Goal: Task Accomplishment & Management: Use online tool/utility

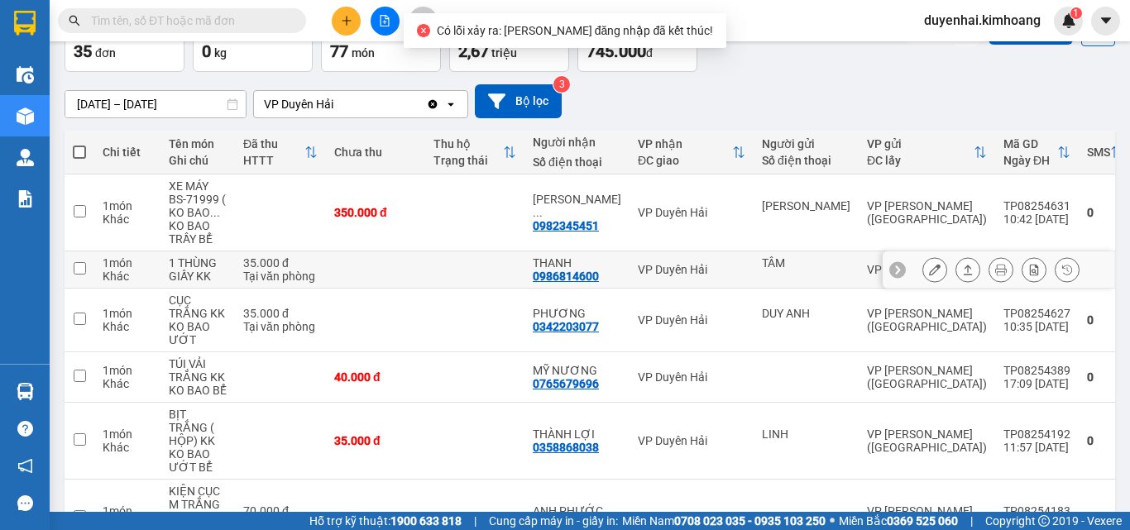
scroll to position [10, 0]
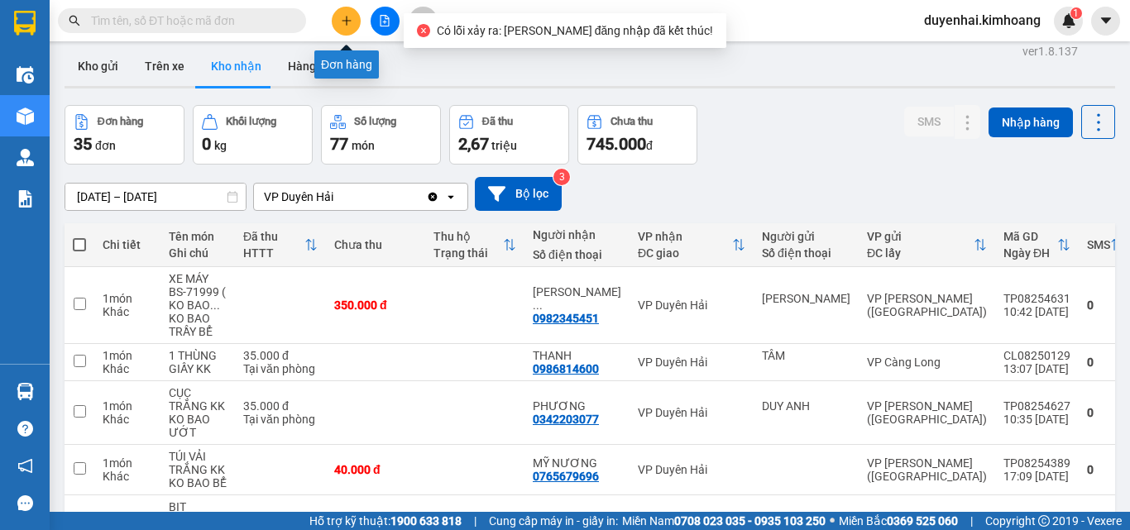
click at [346, 20] on icon "plus" at bounding box center [347, 21] width 12 height 12
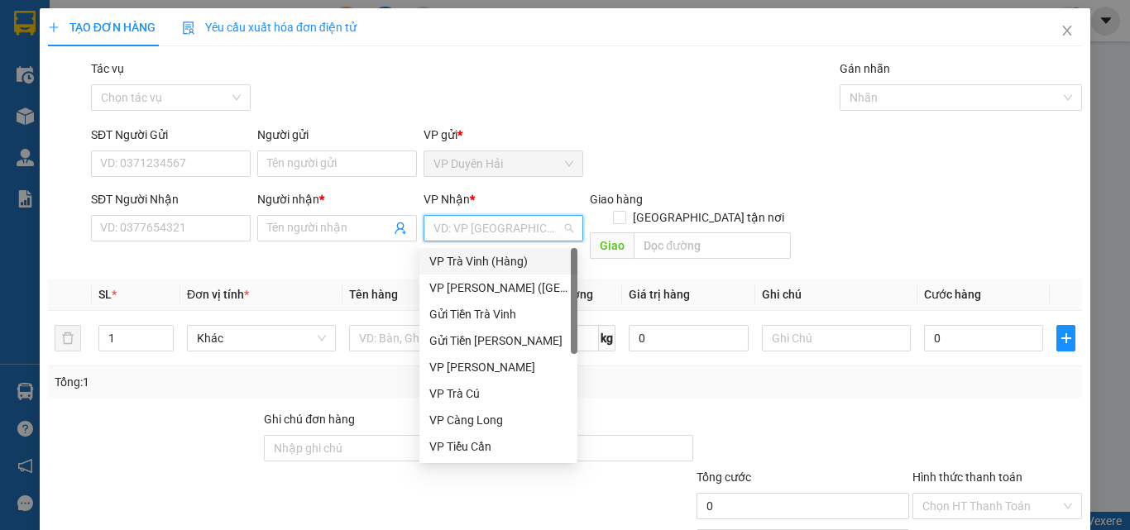
click at [443, 224] on input "search" at bounding box center [498, 228] width 128 height 25
click at [469, 286] on div "VP [PERSON_NAME] ([GEOGRAPHIC_DATA])" at bounding box center [498, 288] width 138 height 18
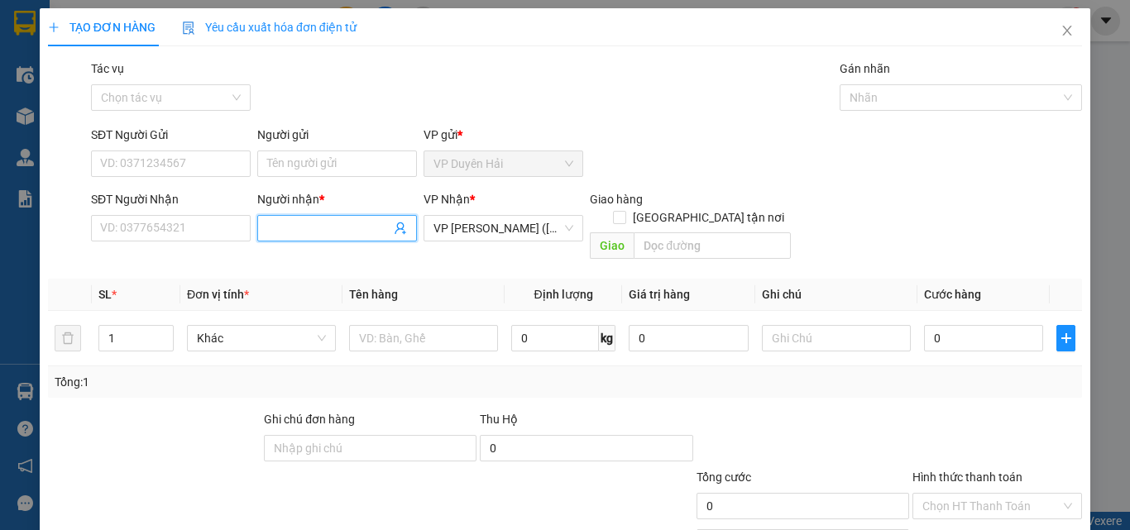
click at [335, 235] on input "Người nhận *" at bounding box center [328, 228] width 123 height 18
click at [203, 228] on input "SĐT Người Nhận" at bounding box center [171, 228] width 160 height 26
type input "0949673279"
click at [334, 230] on input "Người nhận *" at bounding box center [328, 228] width 123 height 18
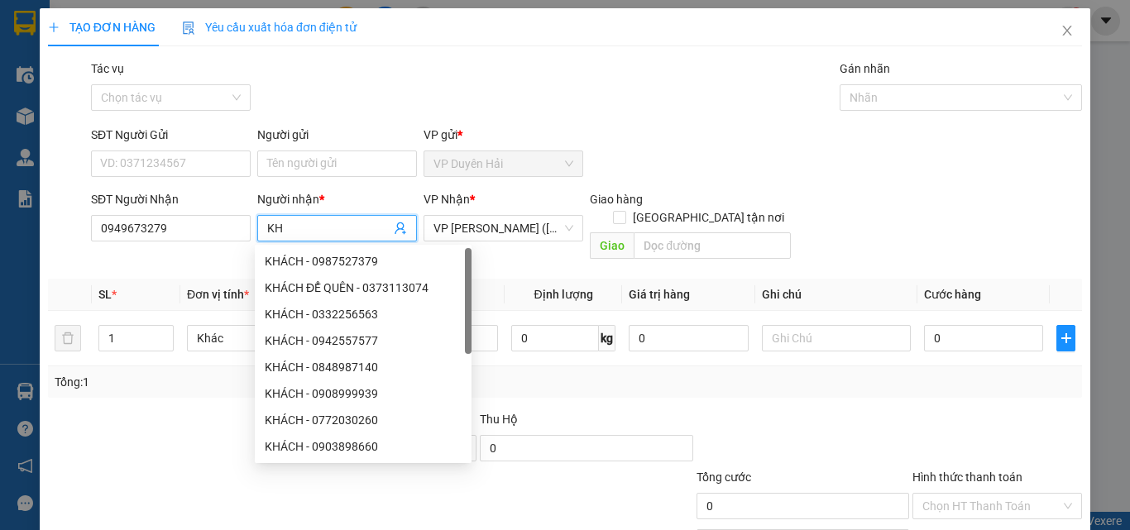
type input "K"
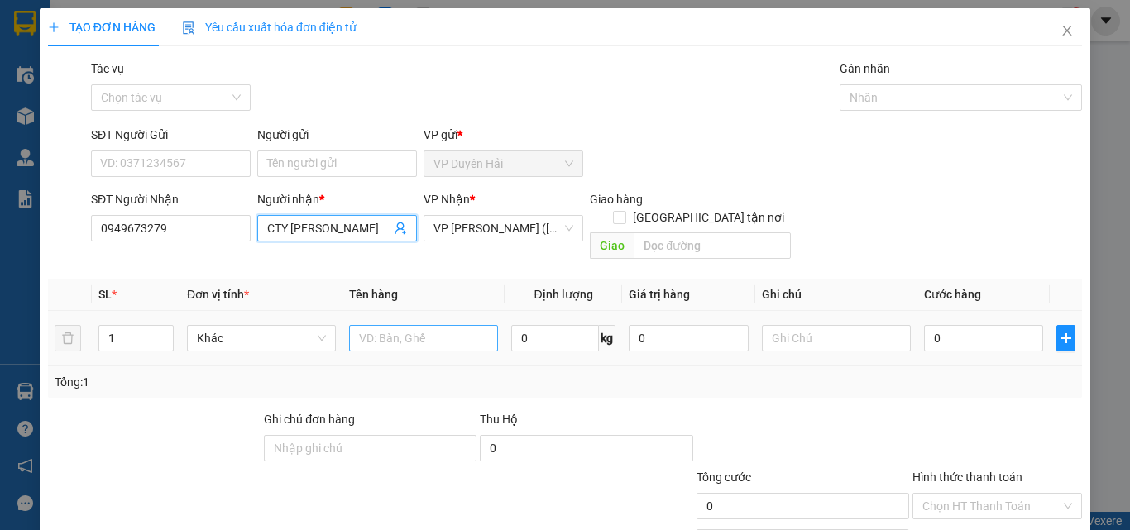
type input "CTY [PERSON_NAME]"
click at [427, 325] on input "text" at bounding box center [423, 338] width 149 height 26
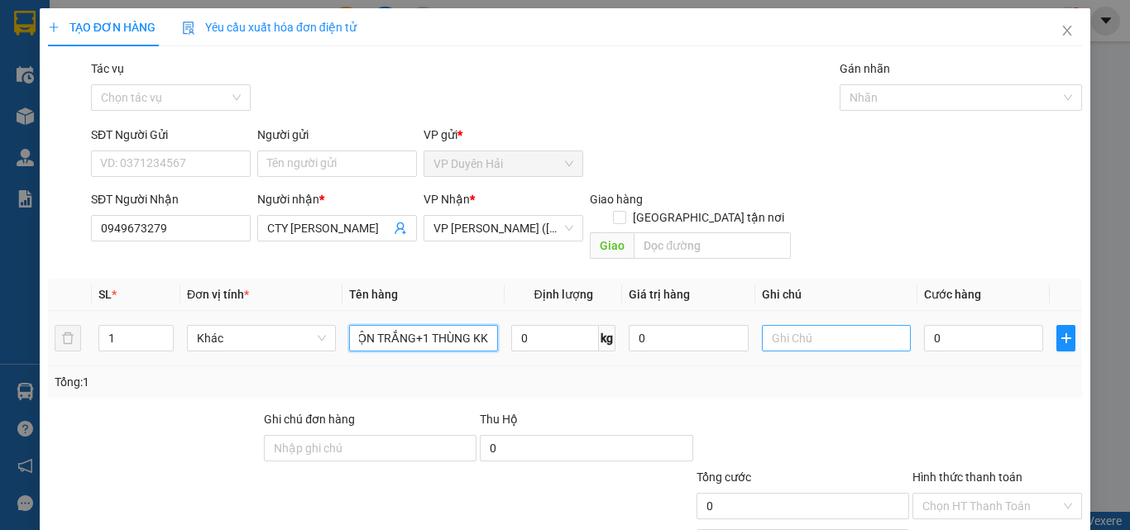
type input "1 CUỘN TRẮNG+1 THÙNG KK"
click at [787, 325] on input "text" at bounding box center [836, 338] width 149 height 26
type input "K"
type input "NHẬN BXMT"
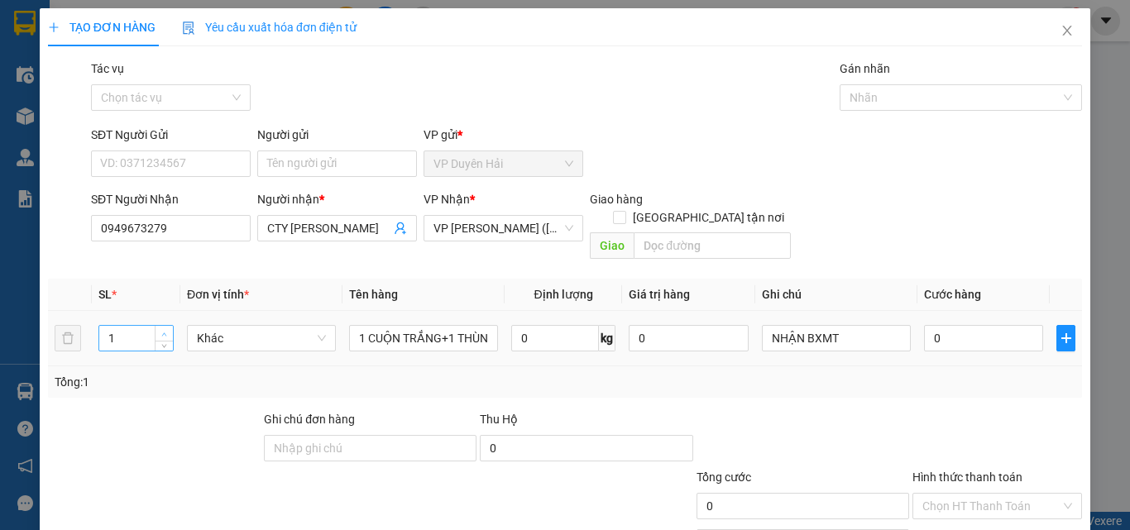
type input "2"
click at [165, 332] on icon "up" at bounding box center [164, 335] width 6 height 6
click at [956, 327] on input "0" at bounding box center [983, 338] width 119 height 26
type input "1"
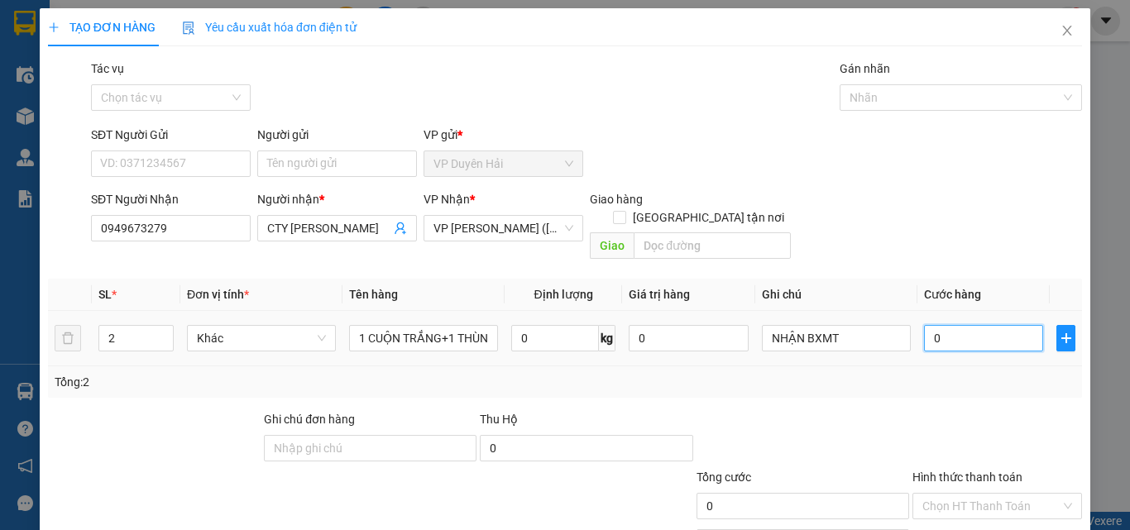
type input "1"
type input "12"
type input "120"
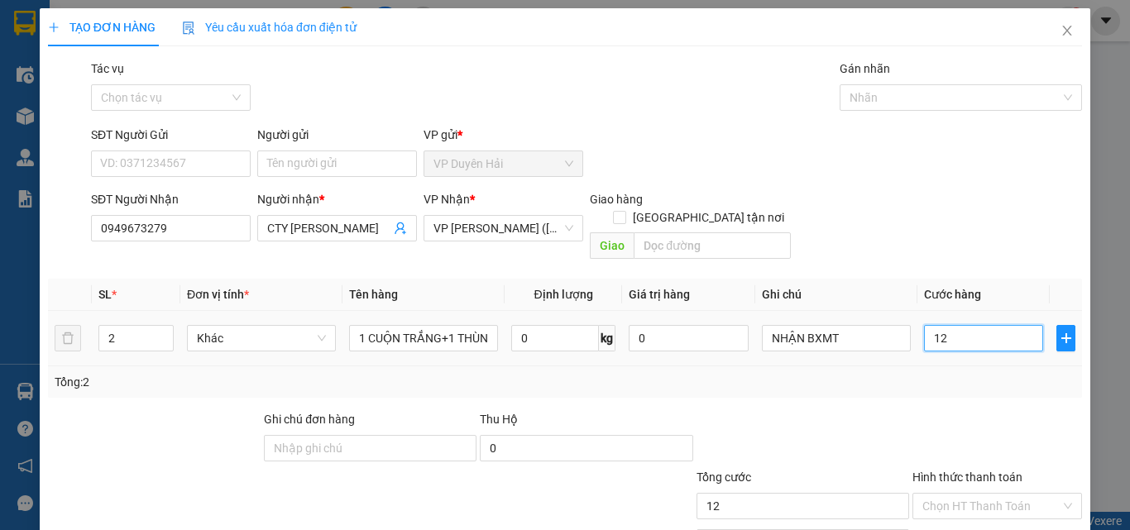
type input "120"
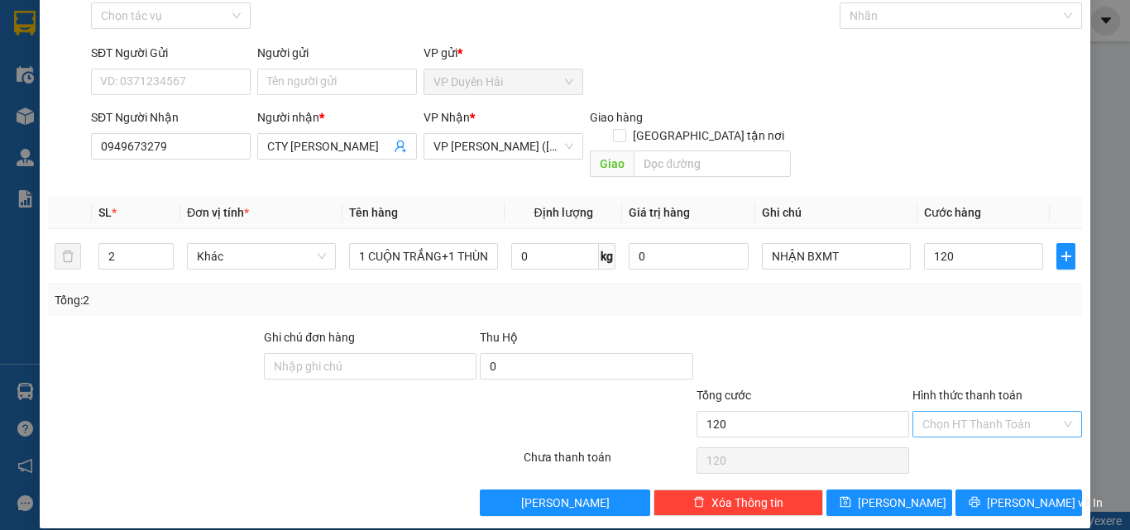
type input "120.000"
click at [958, 412] on input "Hình thức thanh toán" at bounding box center [992, 424] width 138 height 25
click at [964, 440] on div "Tại văn phòng" at bounding box center [987, 439] width 148 height 18
type input "0"
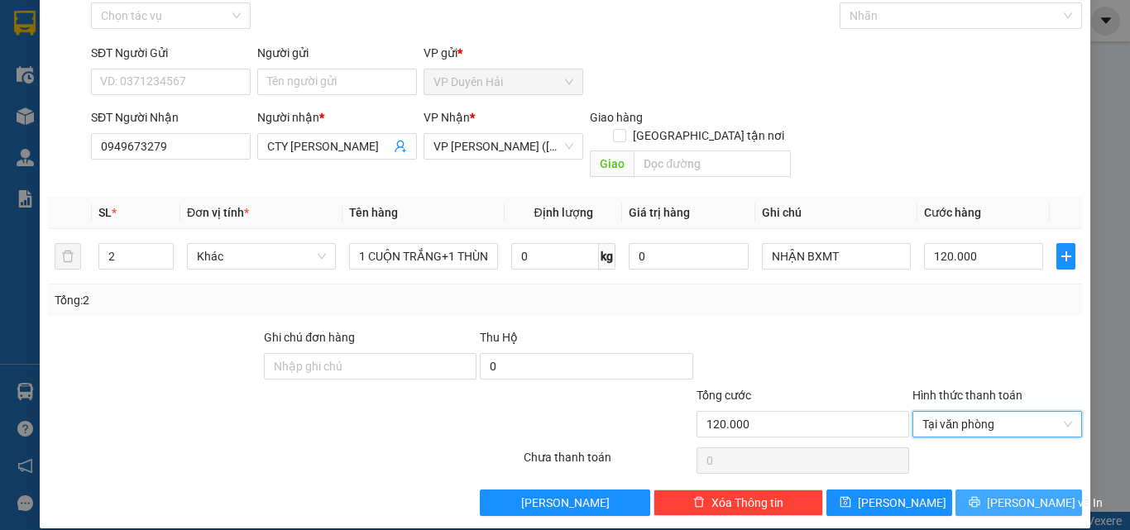
click at [1013, 494] on span "[PERSON_NAME] và In" at bounding box center [1045, 503] width 116 height 18
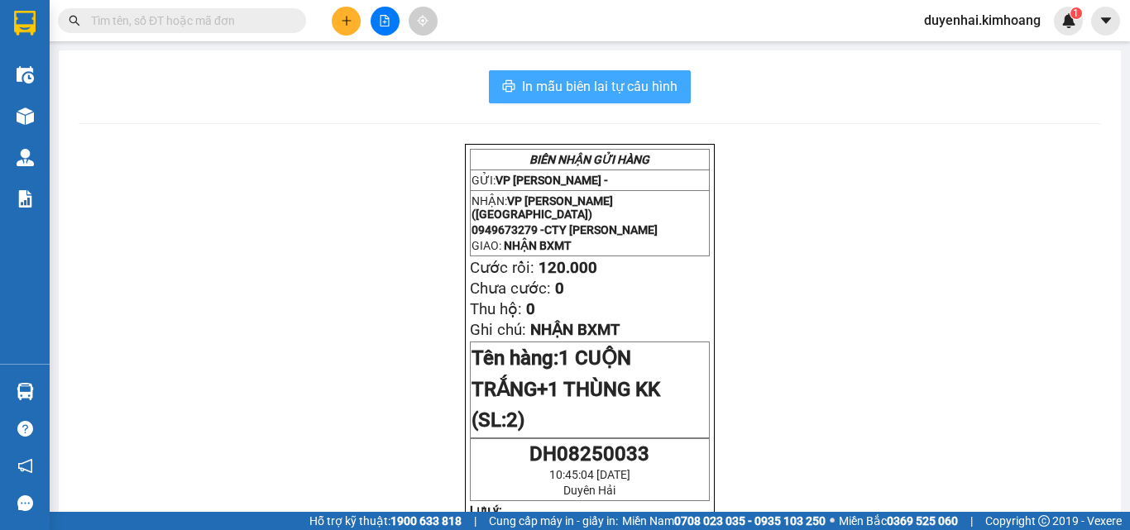
click at [587, 88] on span "In mẫu biên lai tự cấu hình" at bounding box center [600, 86] width 156 height 21
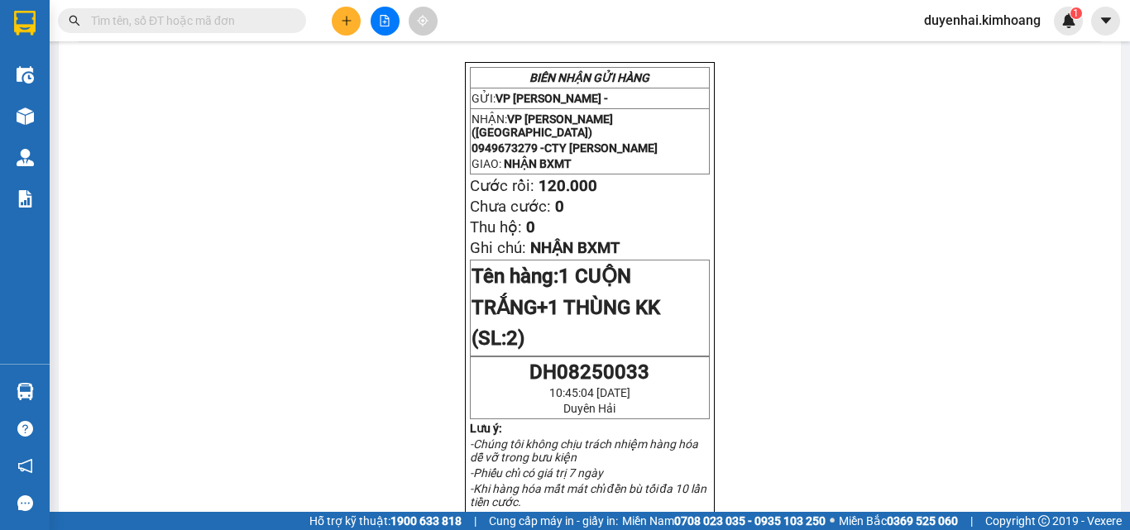
scroll to position [83, 0]
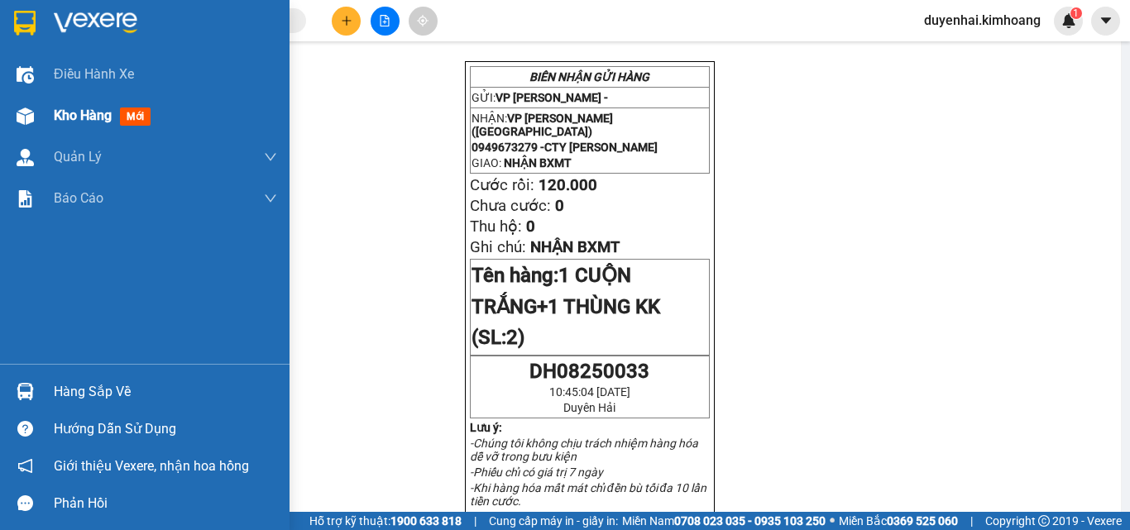
click at [94, 117] on span "Kho hàng" at bounding box center [83, 116] width 58 height 16
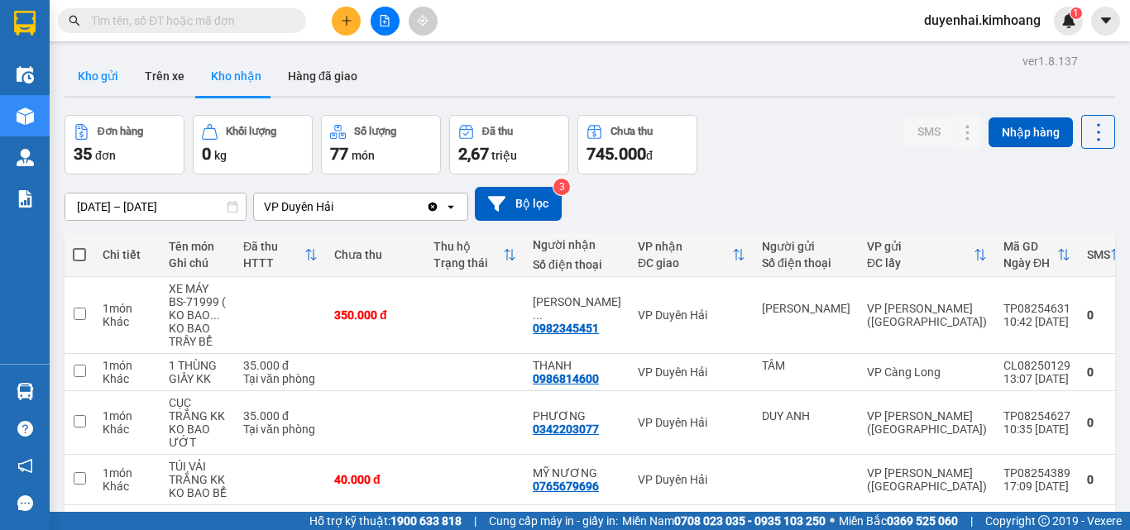
click at [113, 86] on button "Kho gửi" at bounding box center [98, 76] width 67 height 40
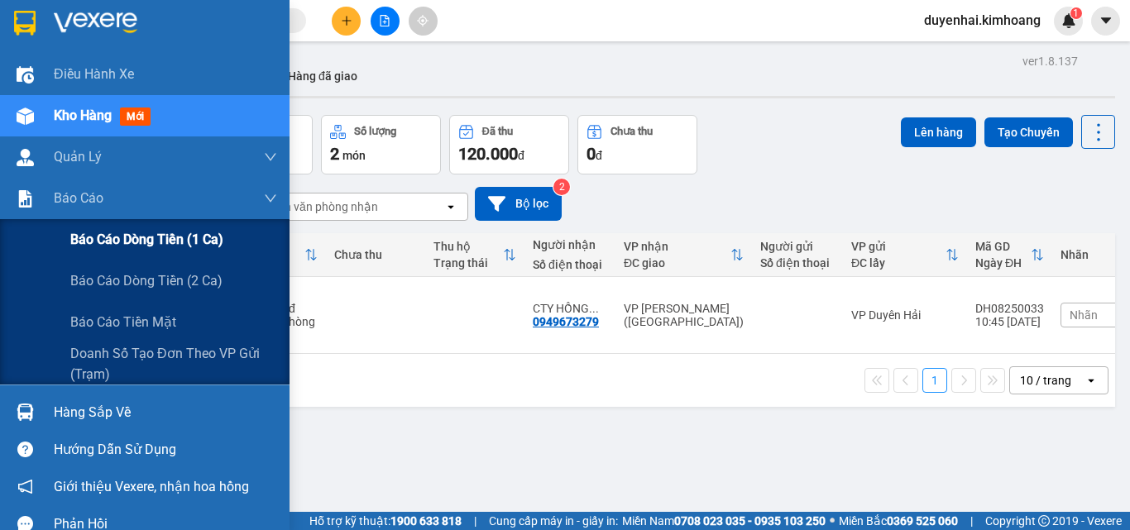
click at [107, 250] on span "Báo cáo dòng tiền (1 ca)" at bounding box center [146, 239] width 153 height 21
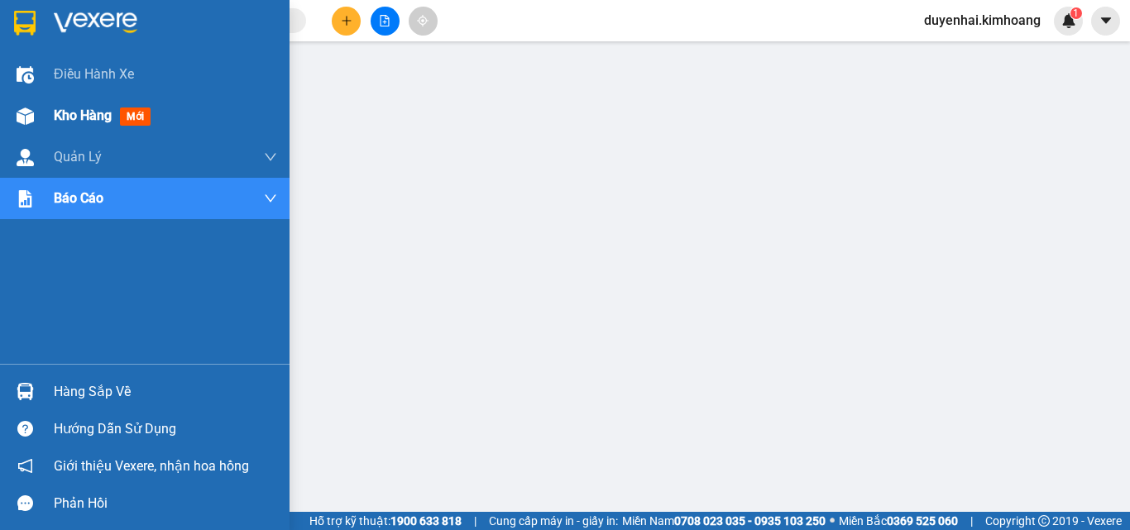
click at [54, 120] on span "Kho hàng" at bounding box center [83, 116] width 58 height 16
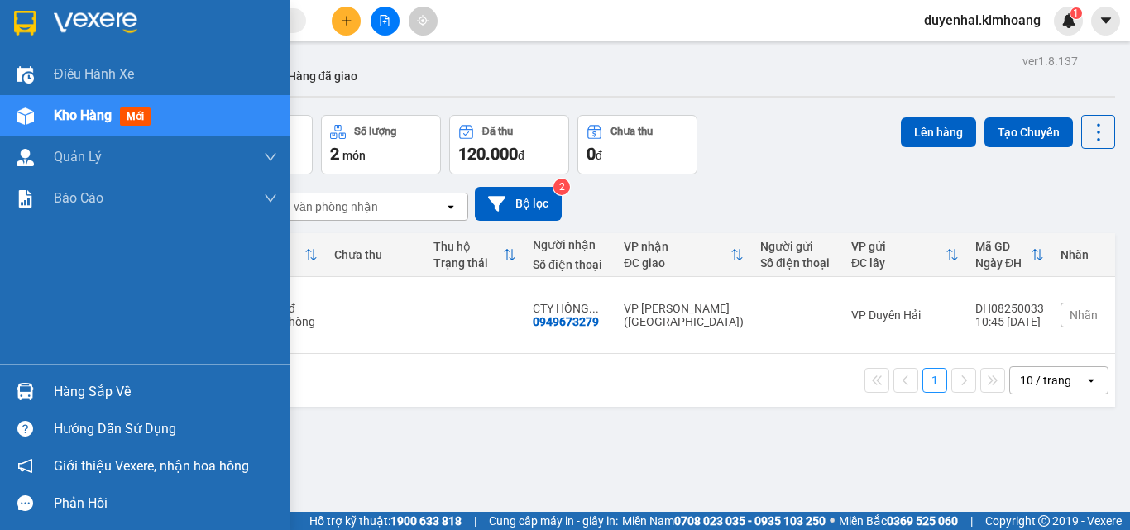
click at [74, 398] on div "Hàng sắp về" at bounding box center [165, 392] width 223 height 25
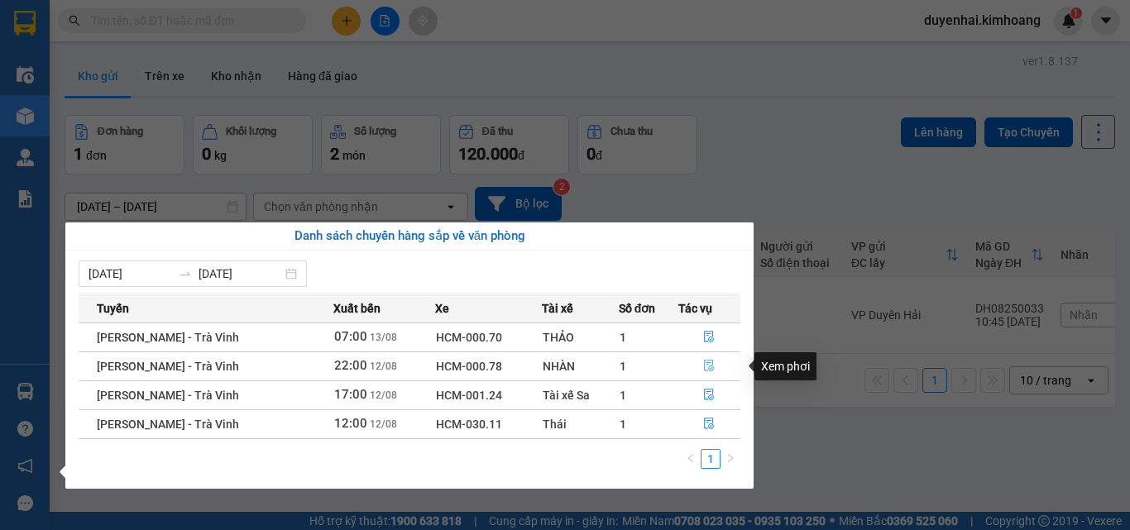
click at [708, 365] on icon "file-done" at bounding box center [709, 366] width 12 height 12
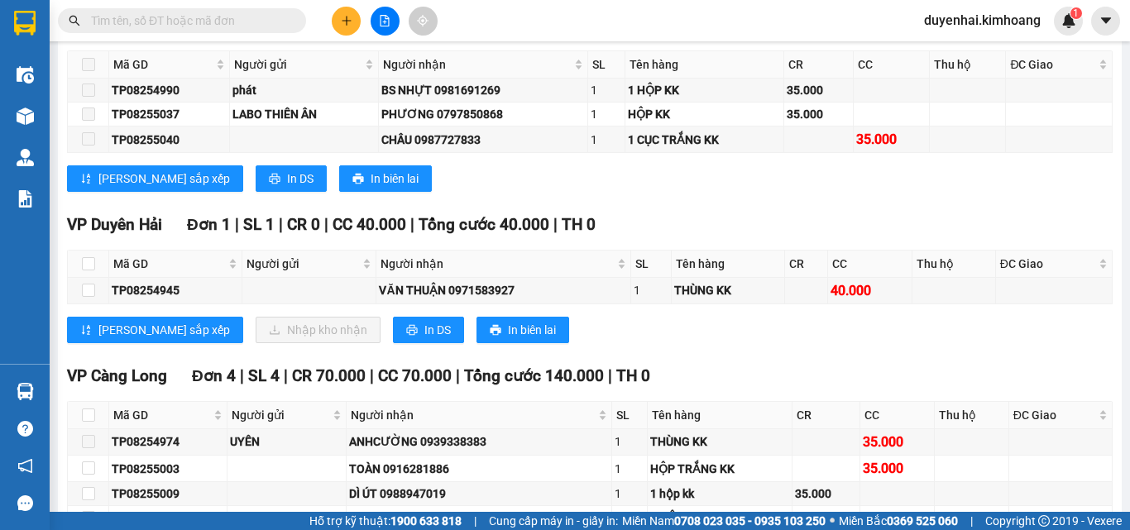
scroll to position [2978, 0]
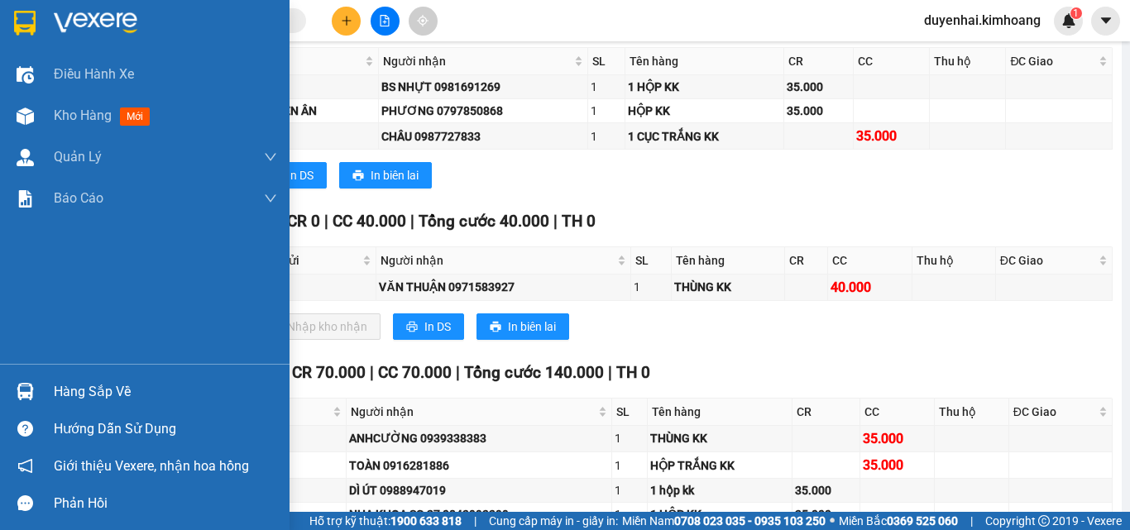
click at [104, 392] on div "Hàng sắp về" at bounding box center [165, 392] width 223 height 25
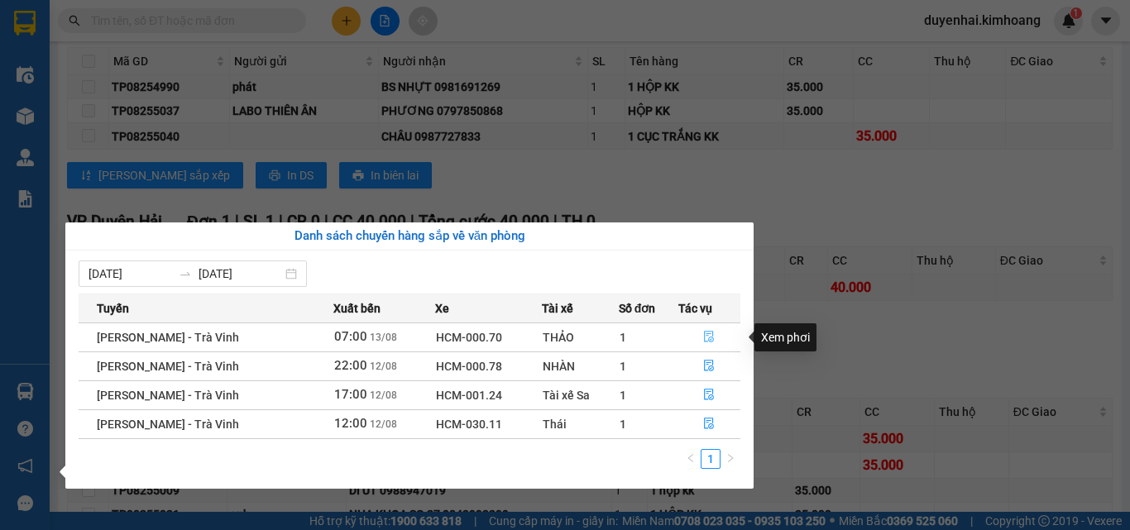
click at [696, 333] on button "button" at bounding box center [709, 337] width 61 height 26
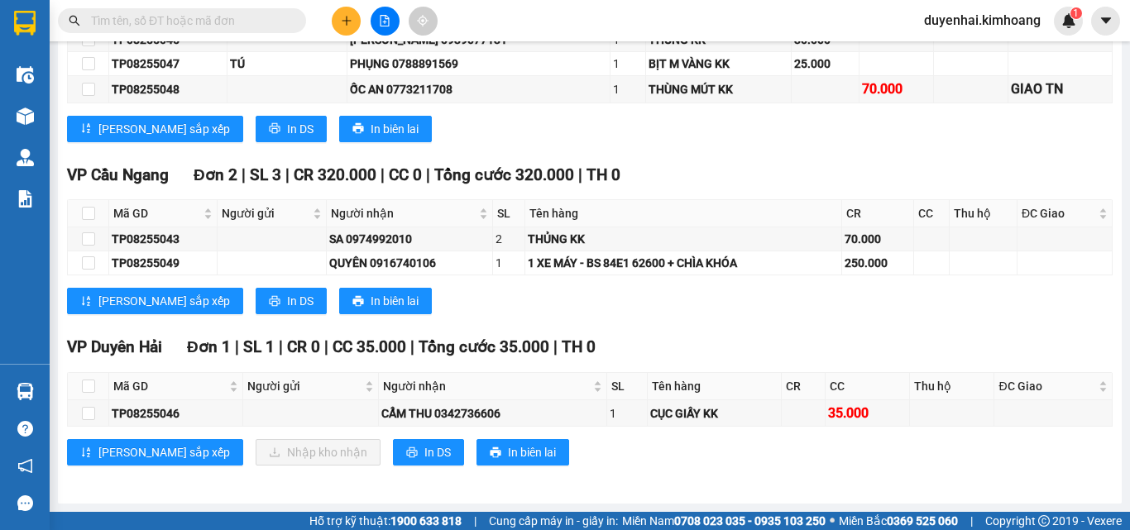
scroll to position [548, 0]
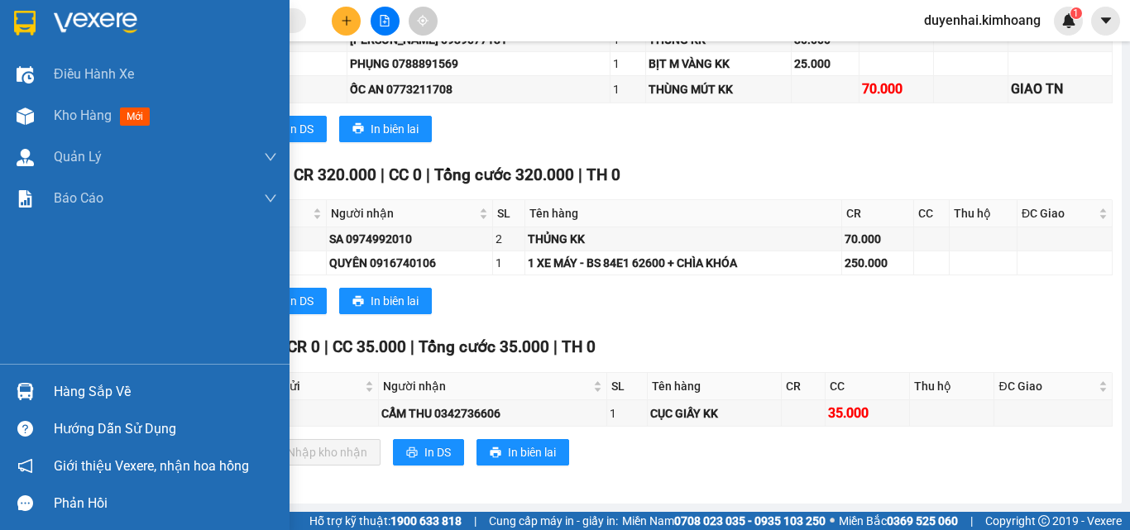
click at [77, 386] on div "Hàng sắp về" at bounding box center [165, 392] width 223 height 25
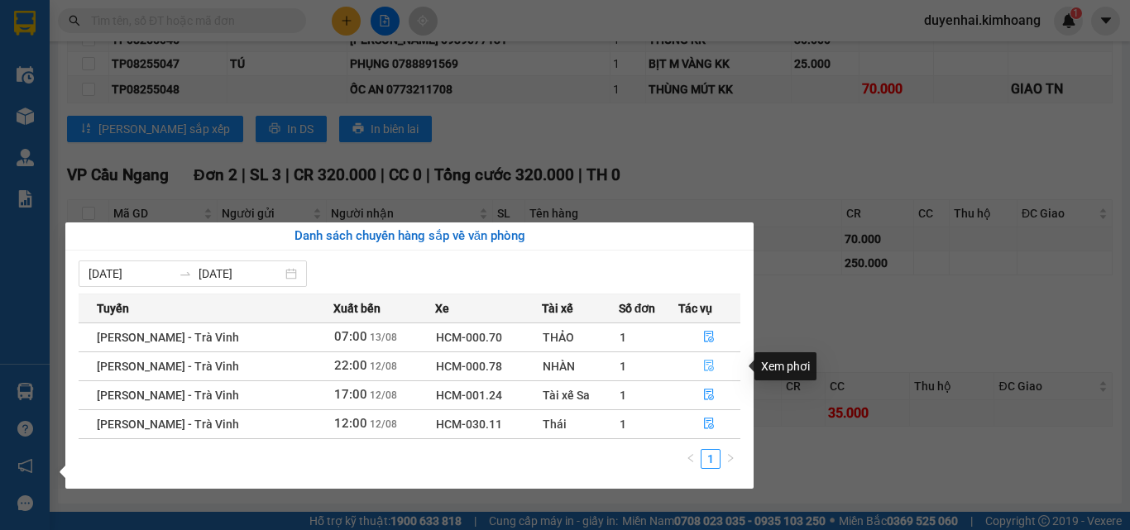
click at [706, 371] on icon "file-done" at bounding box center [710, 367] width 10 height 12
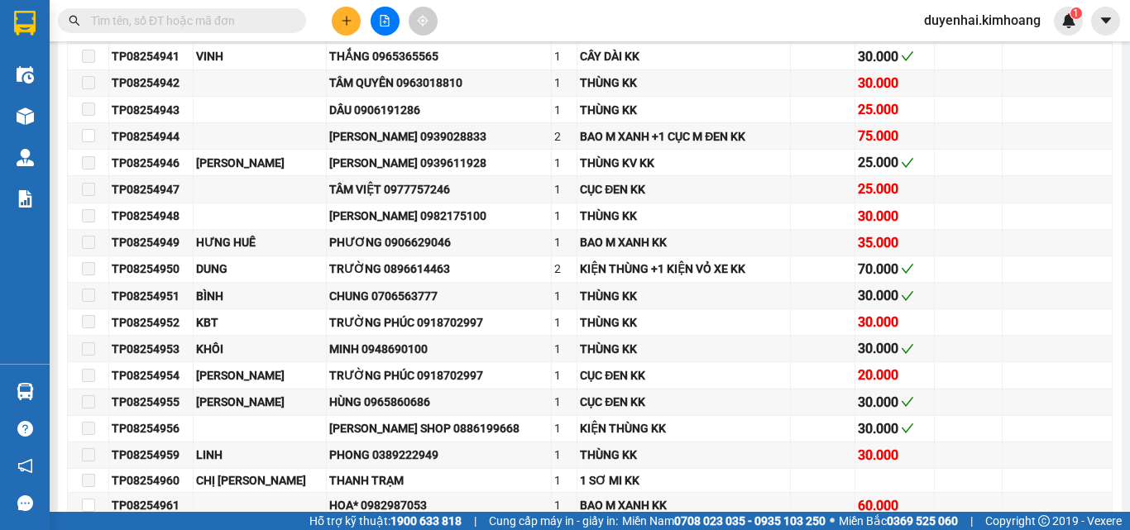
scroll to position [2978, 0]
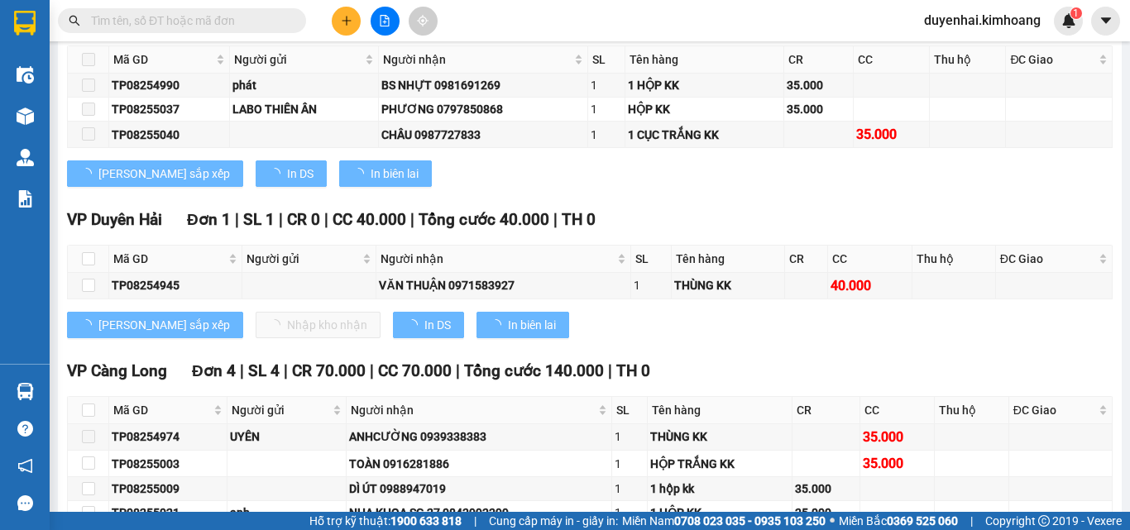
type input "[DATE]"
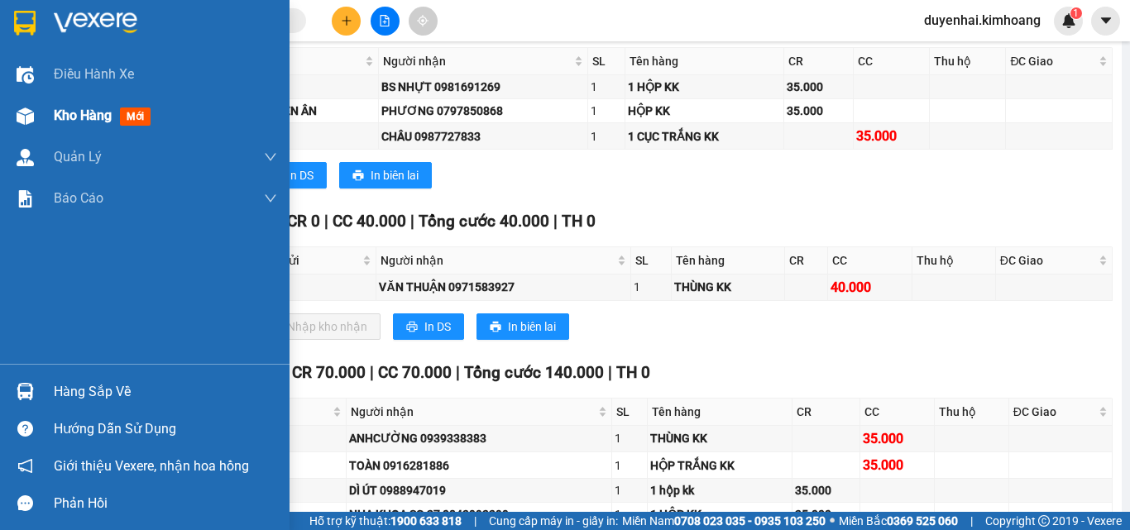
click at [75, 125] on div "Kho hàng mới" at bounding box center [105, 115] width 103 height 21
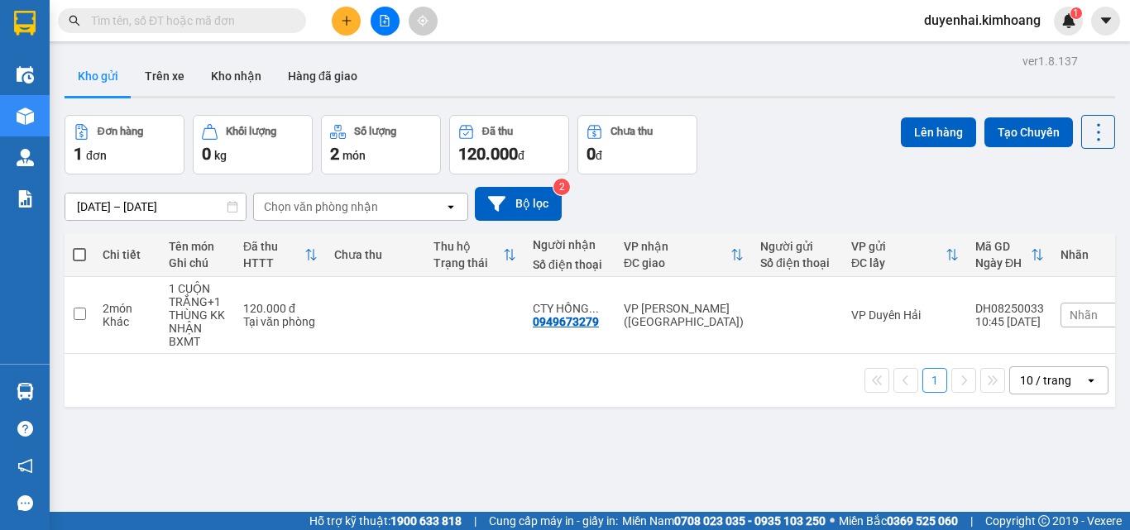
click at [188, 17] on input "text" at bounding box center [188, 21] width 195 height 18
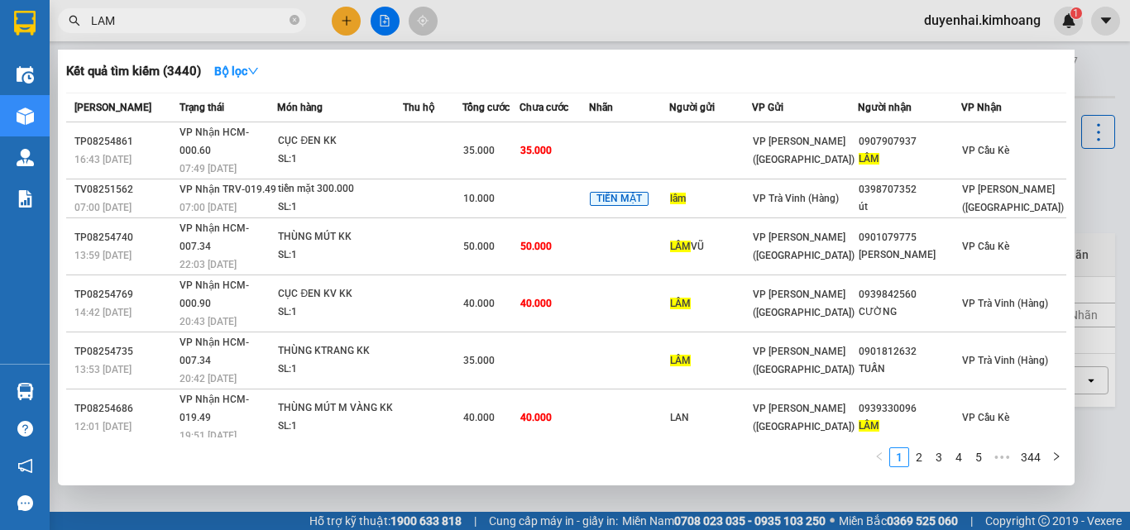
type input "LAM"
click at [1090, 231] on div at bounding box center [565, 265] width 1130 height 530
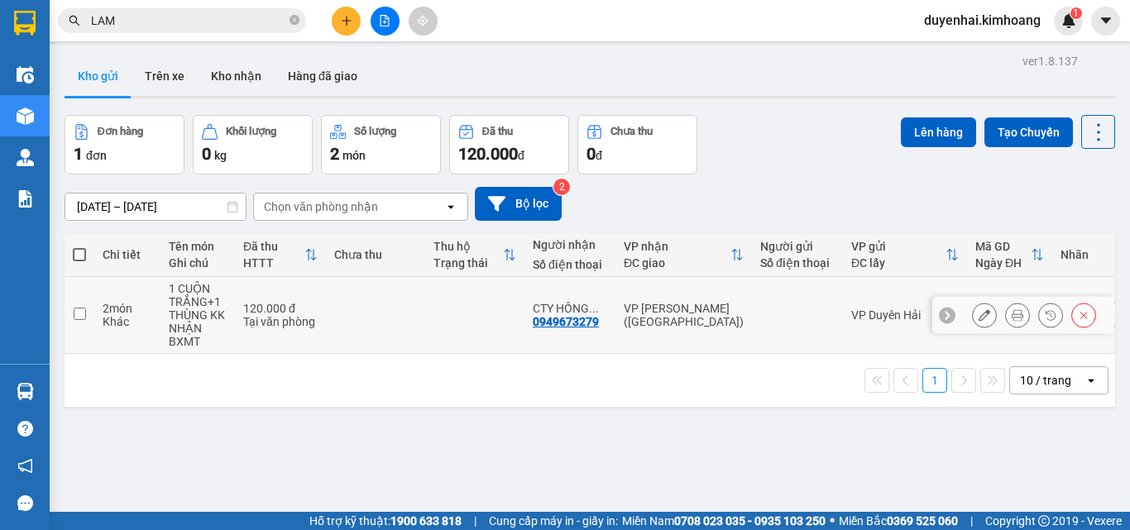
click at [81, 316] on input "checkbox" at bounding box center [80, 314] width 12 height 12
checkbox input "true"
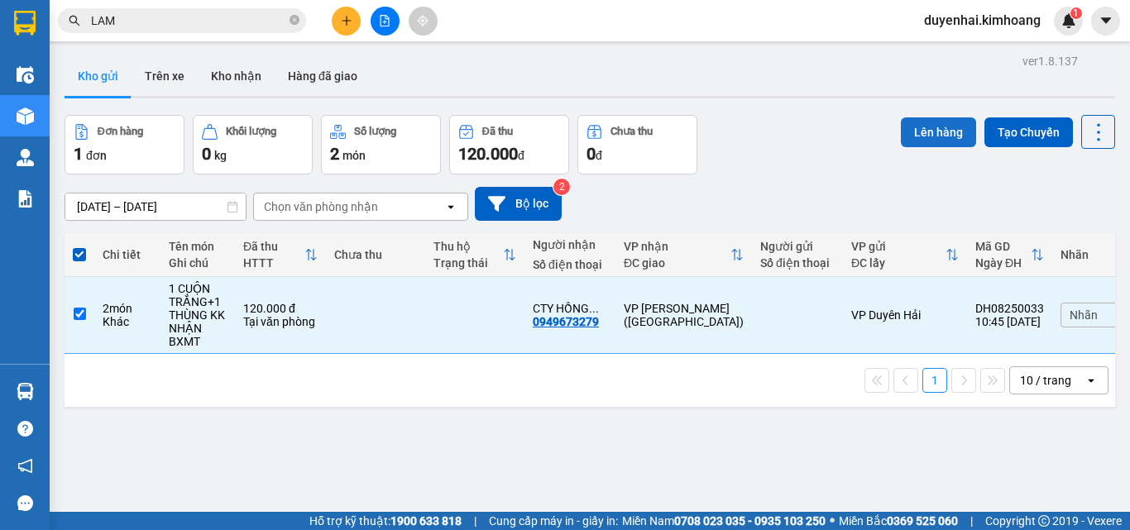
click at [904, 127] on button "Lên hàng" at bounding box center [938, 132] width 75 height 30
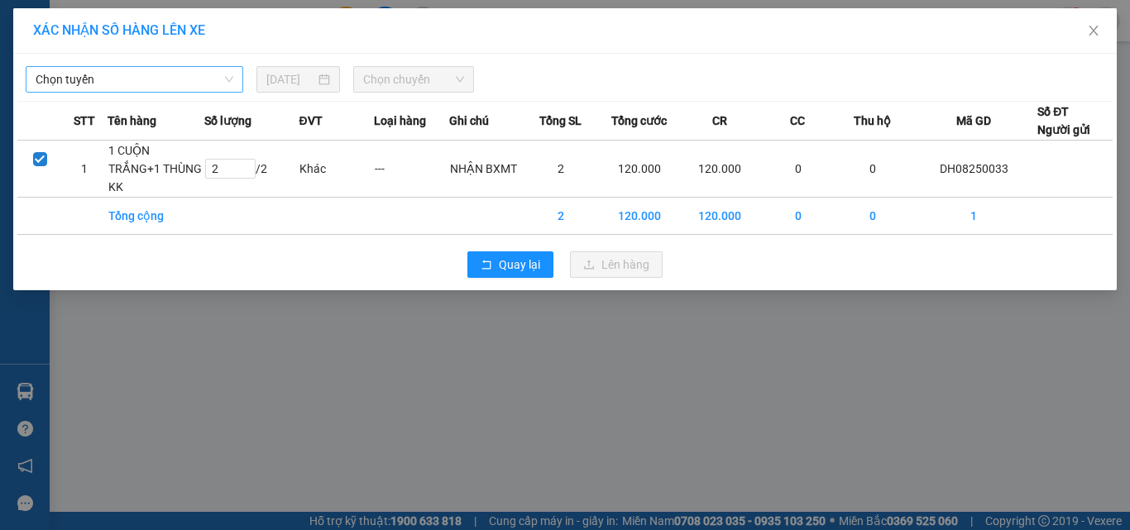
click at [117, 83] on span "Chọn tuyến" at bounding box center [135, 79] width 198 height 25
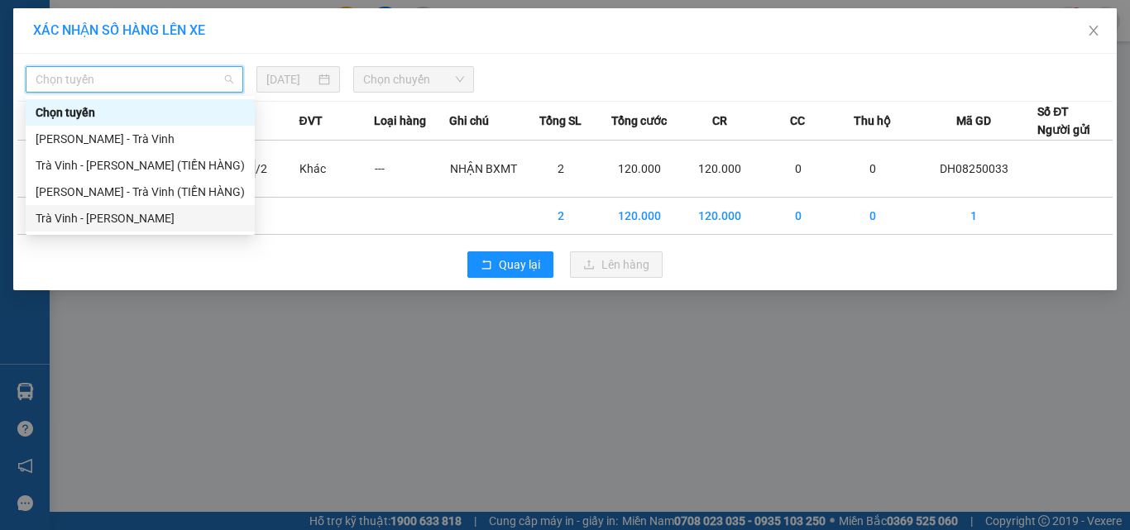
click at [142, 220] on div "Trà Vinh - [PERSON_NAME]" at bounding box center [140, 218] width 209 height 18
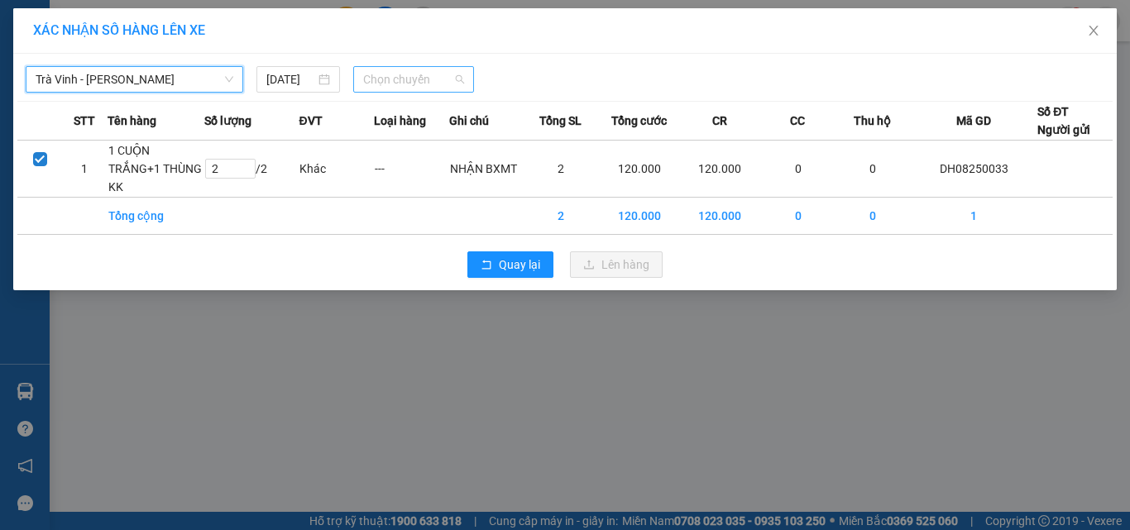
click at [434, 85] on span "Chọn chuyến" at bounding box center [414, 79] width 102 height 25
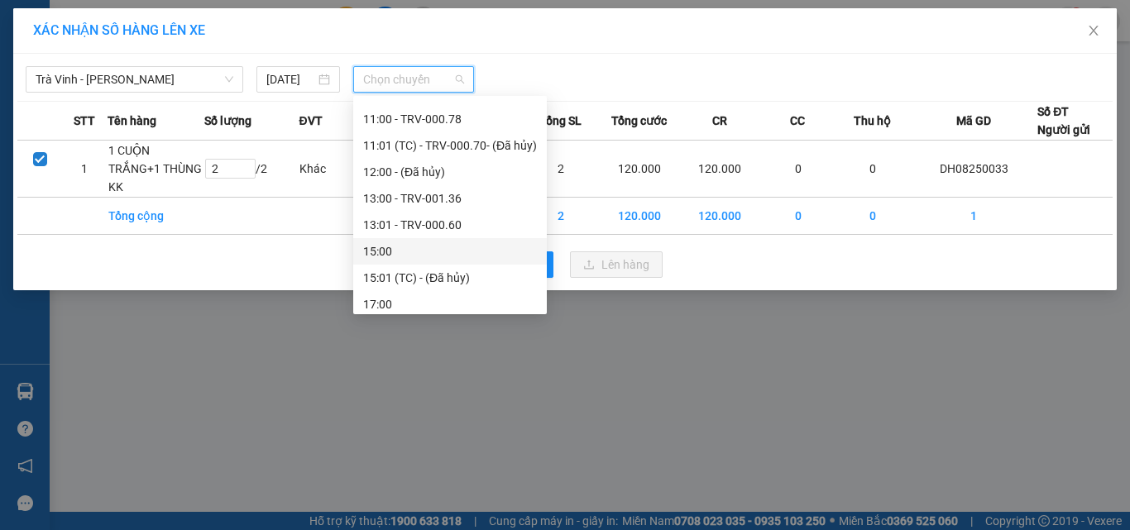
scroll to position [556, 0]
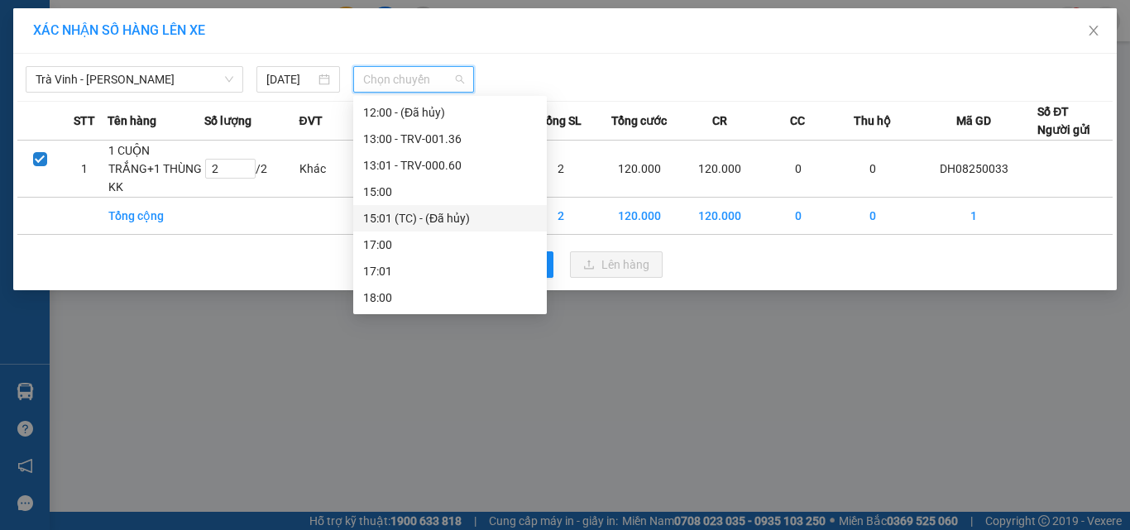
click at [435, 218] on div "15:01 (TC) - (Đã hủy)" at bounding box center [450, 218] width 174 height 18
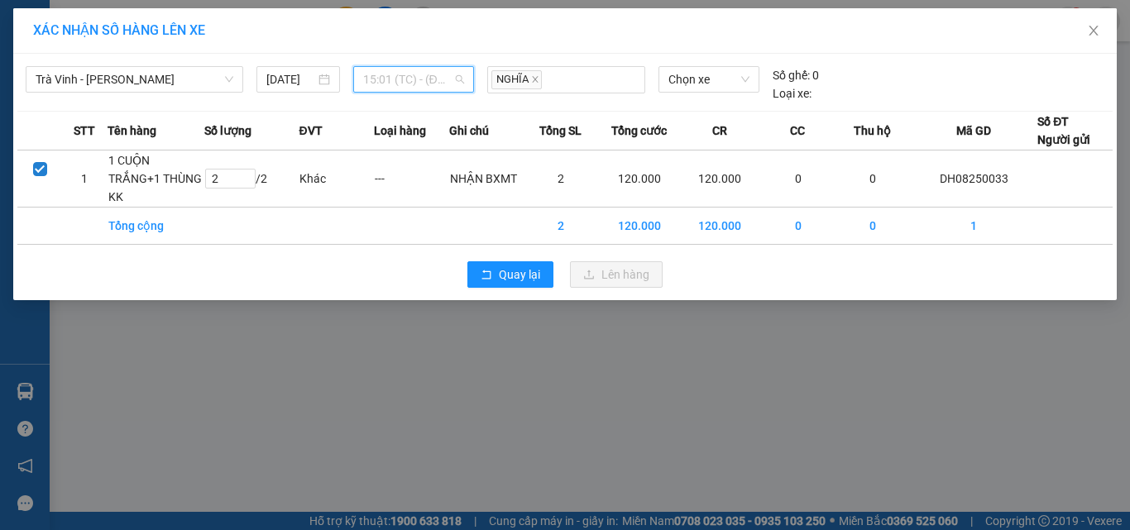
click at [422, 75] on span "15:01 (TC) - (Đã hủy)" at bounding box center [414, 79] width 102 height 25
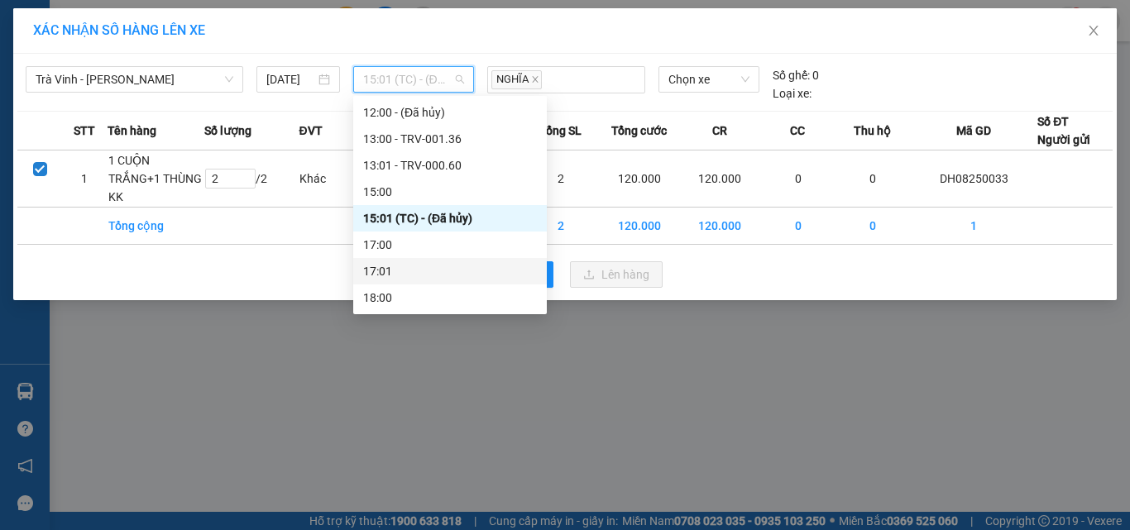
click at [429, 275] on div "17:01" at bounding box center [450, 271] width 174 height 18
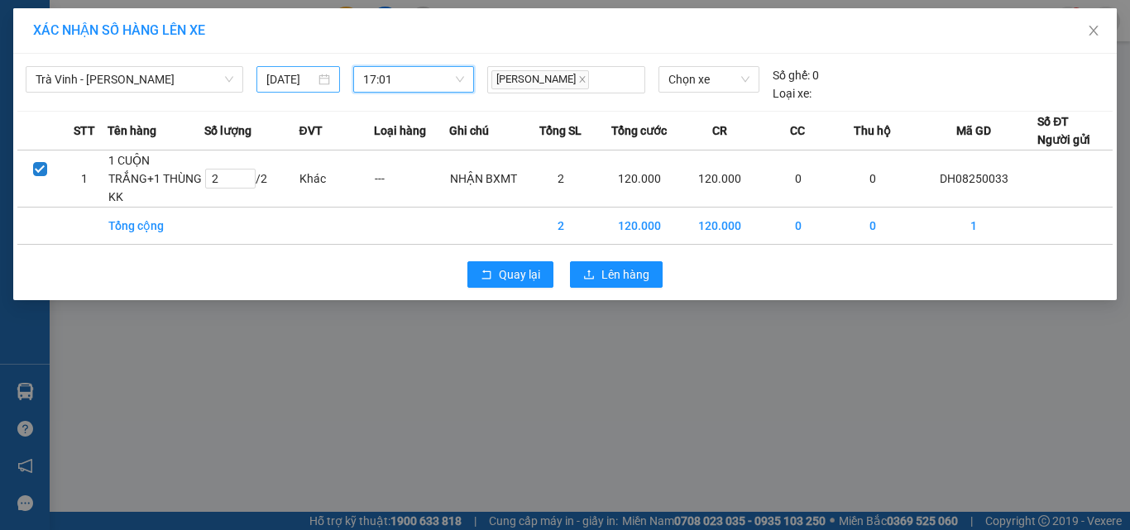
click at [298, 78] on input "[DATE]" at bounding box center [290, 79] width 48 height 18
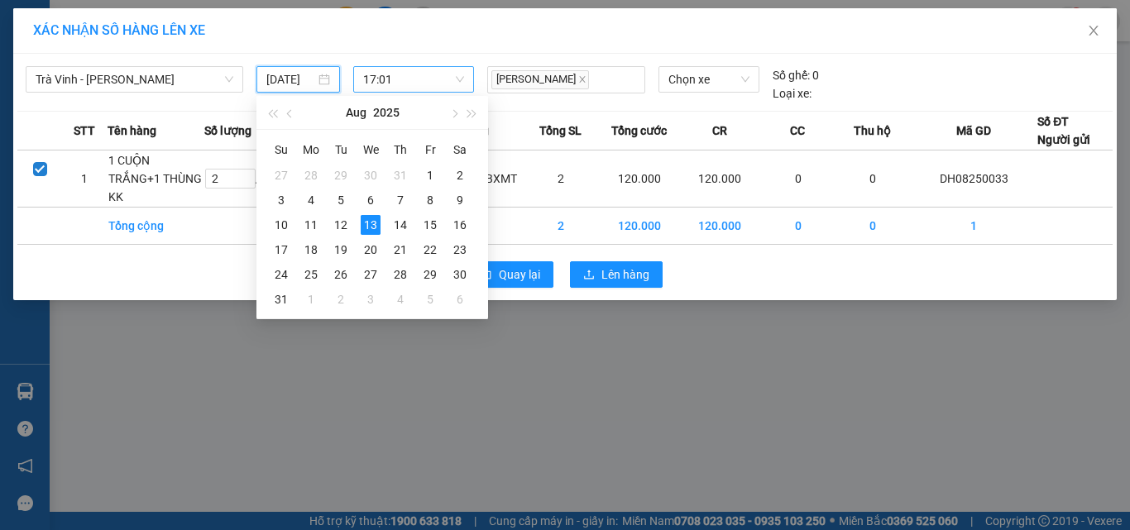
click at [443, 80] on span "17:01" at bounding box center [414, 79] width 102 height 25
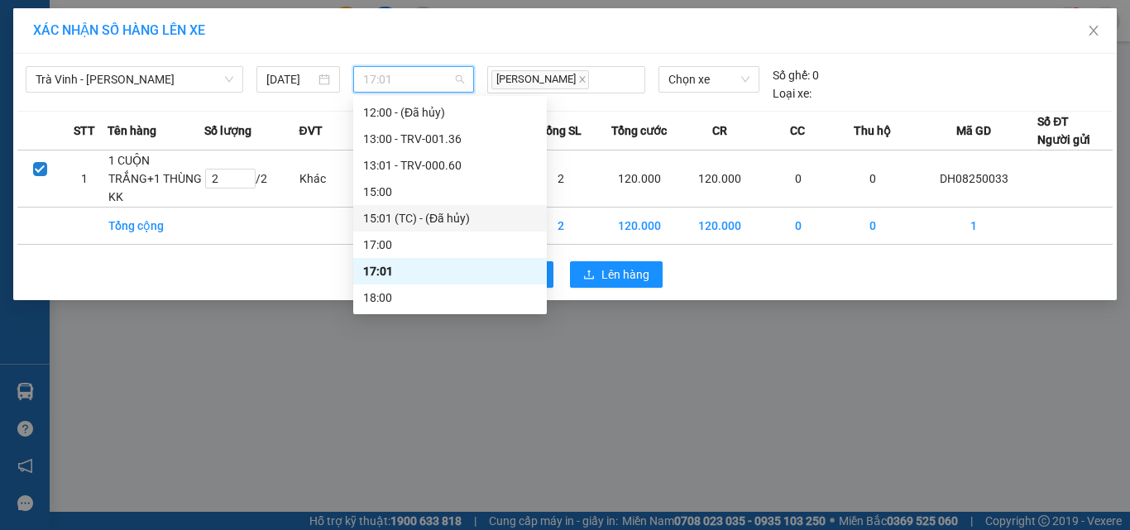
click at [419, 225] on div "15:01 (TC) - (Đã hủy)" at bounding box center [450, 218] width 174 height 18
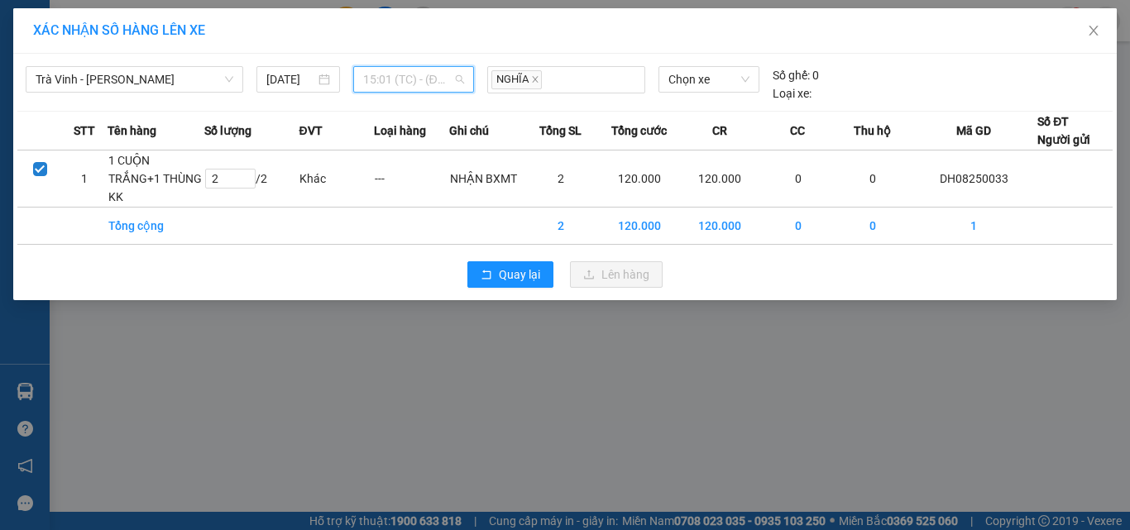
click at [415, 79] on span "15:01 (TC) - (Đã hủy)" at bounding box center [414, 79] width 102 height 25
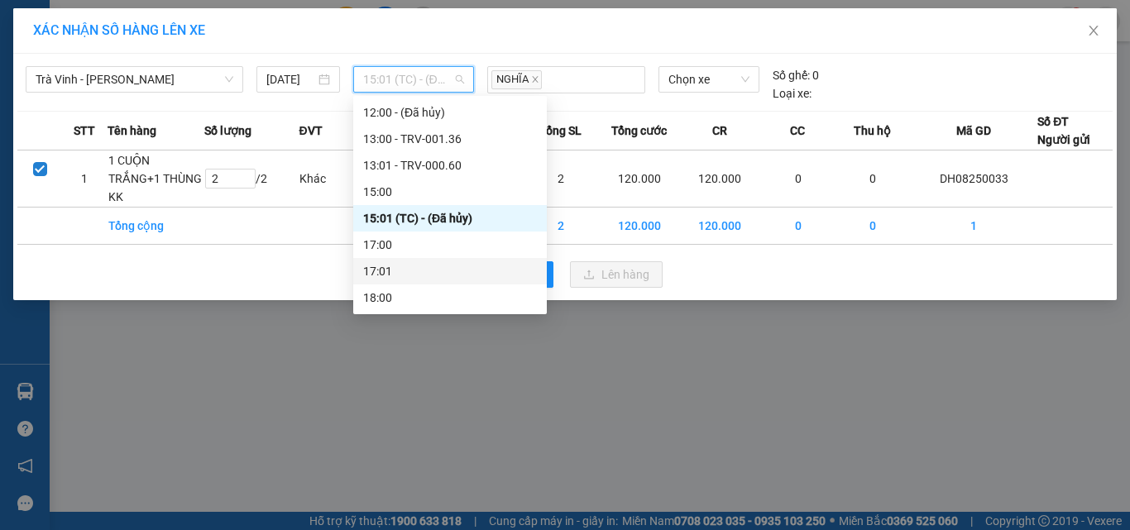
click at [450, 261] on div "17:01" at bounding box center [450, 271] width 194 height 26
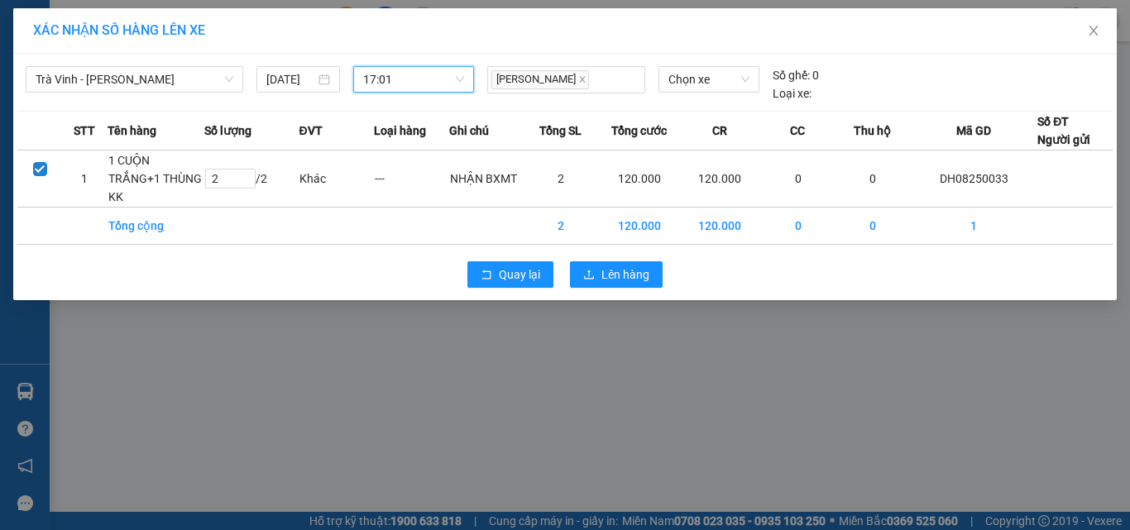
click at [405, 75] on span "17:01" at bounding box center [414, 79] width 102 height 25
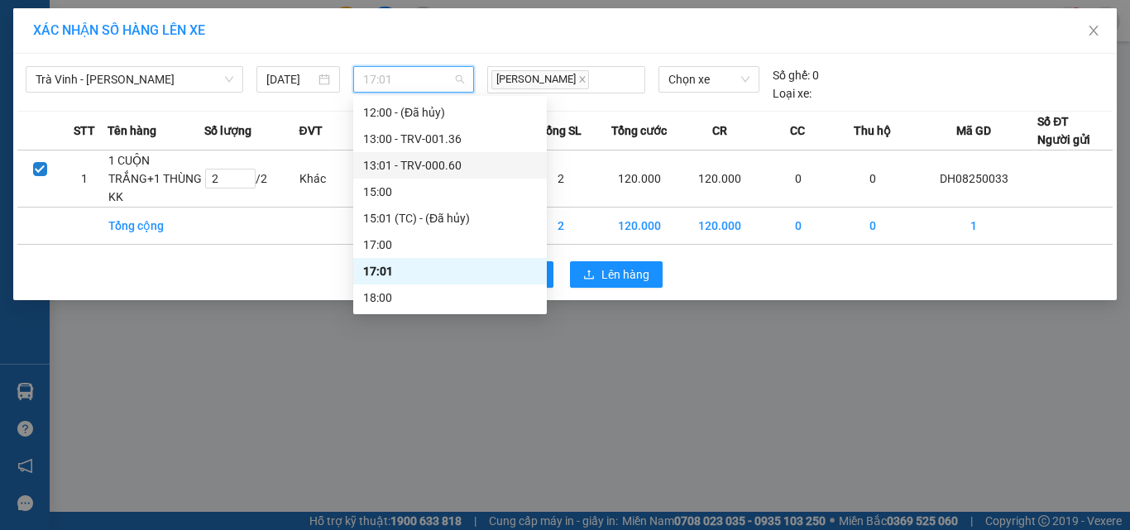
click at [432, 161] on div "13:01 - TRV-000.60" at bounding box center [450, 165] width 174 height 18
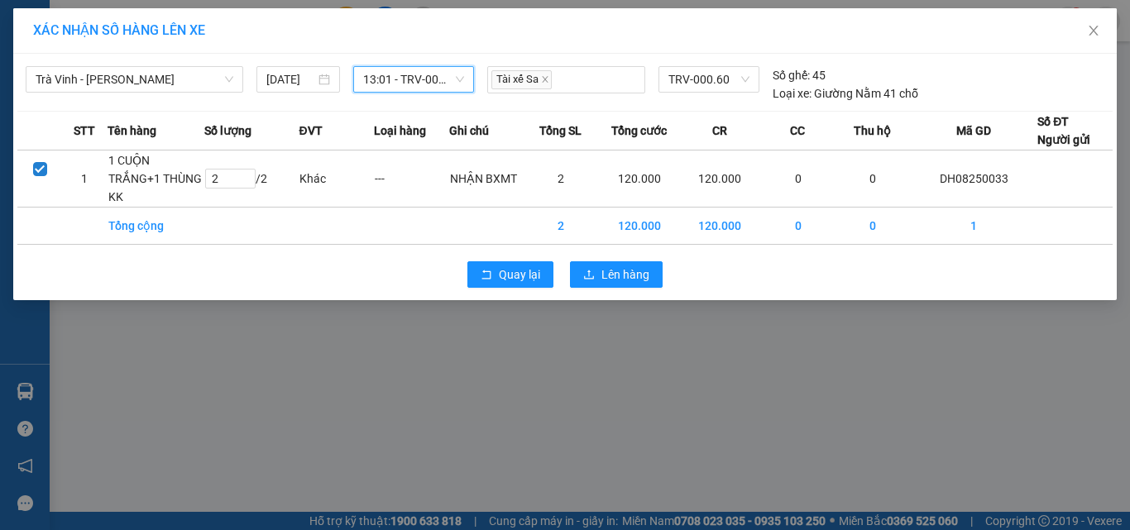
click at [408, 83] on span "13:01 - TRV-000.60" at bounding box center [414, 79] width 102 height 25
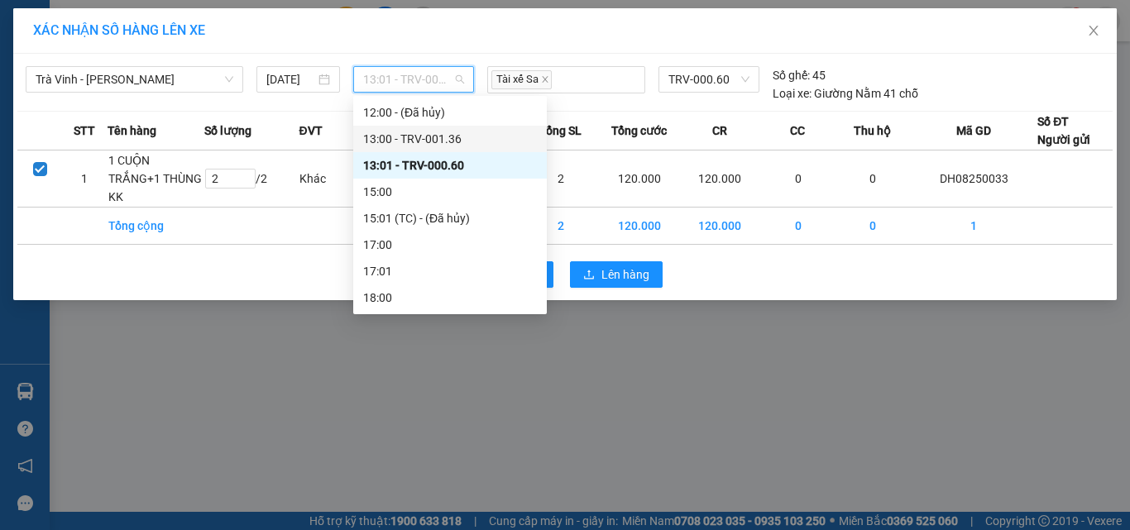
click at [429, 138] on div "13:00 - TRV-001.36" at bounding box center [450, 139] width 174 height 18
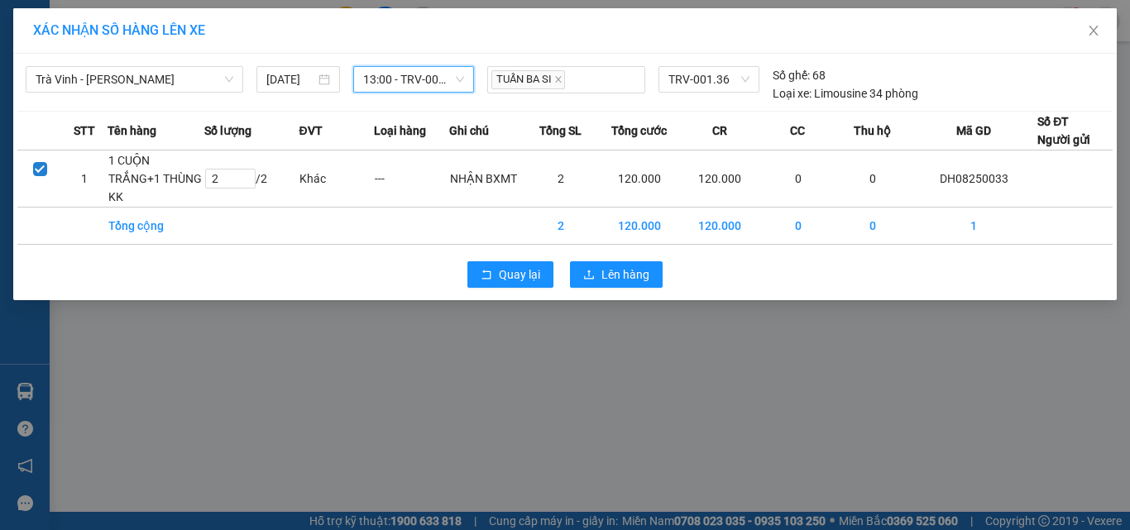
type input "0"
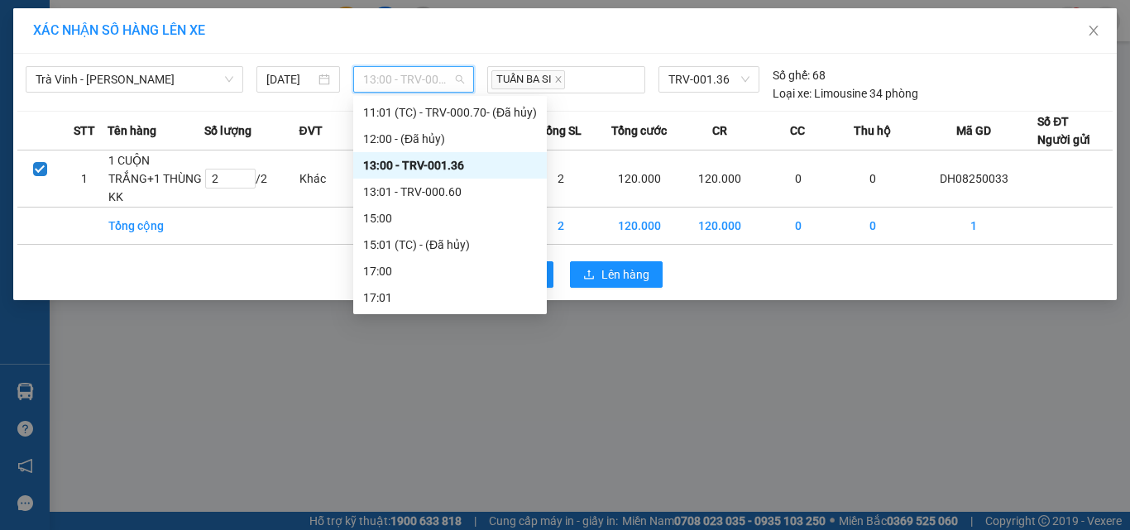
click at [407, 159] on div "13:00 - TRV-001.36" at bounding box center [450, 165] width 174 height 18
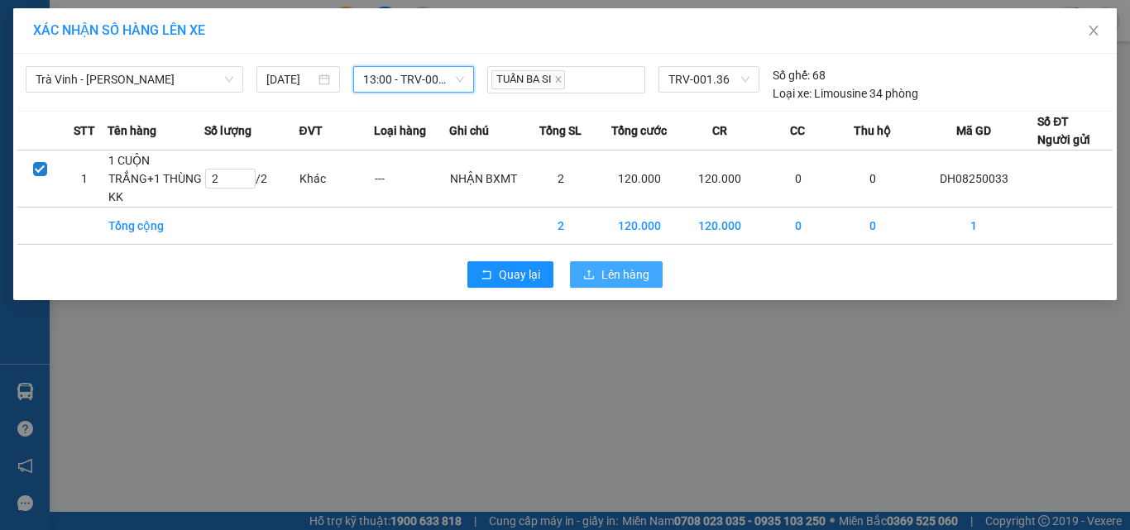
click at [609, 273] on span "Lên hàng" at bounding box center [625, 275] width 48 height 18
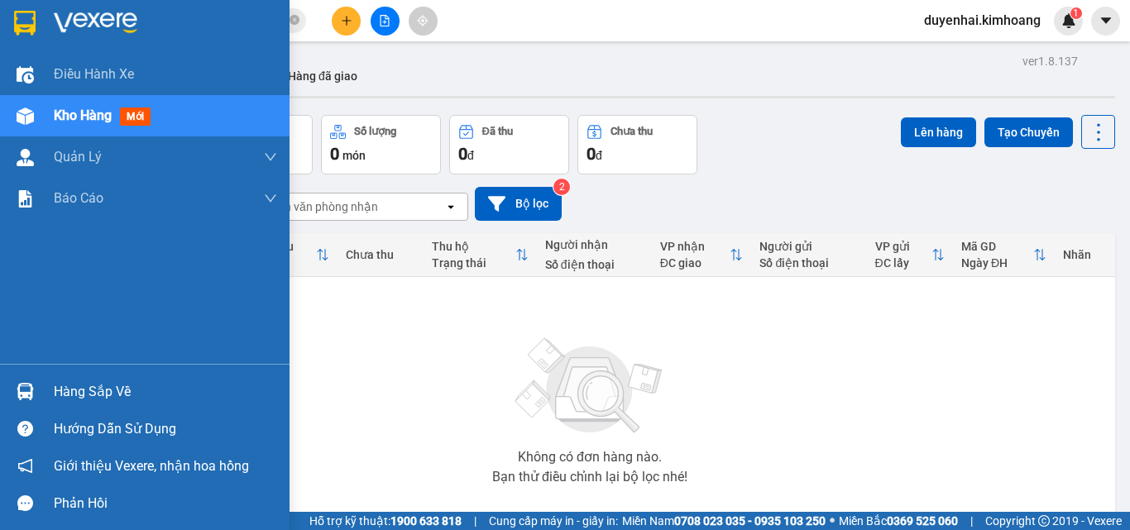
click at [98, 393] on div "Hàng sắp về" at bounding box center [165, 392] width 223 height 25
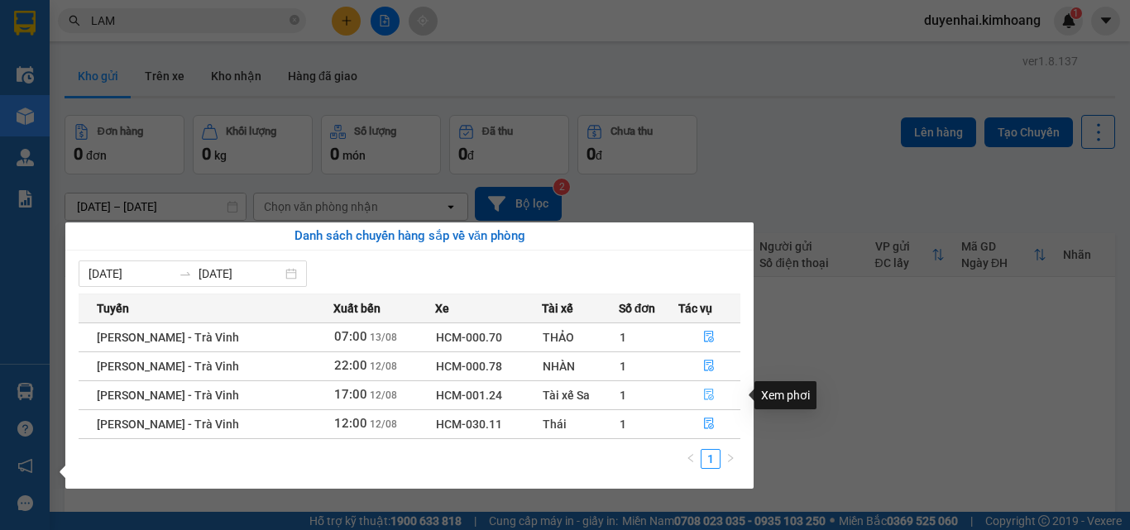
click at [712, 400] on icon "file-done" at bounding box center [709, 395] width 12 height 12
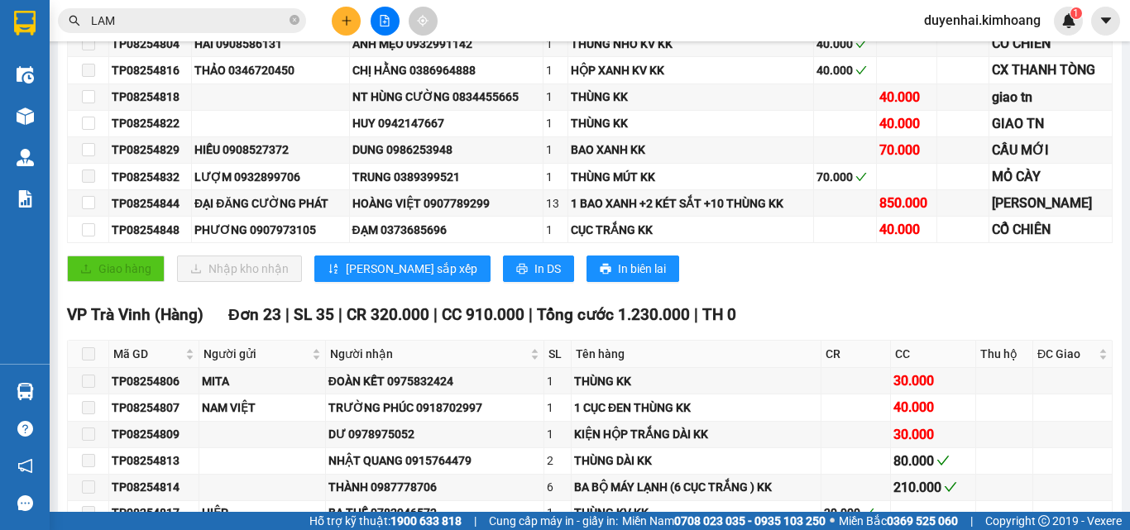
scroll to position [1572, 0]
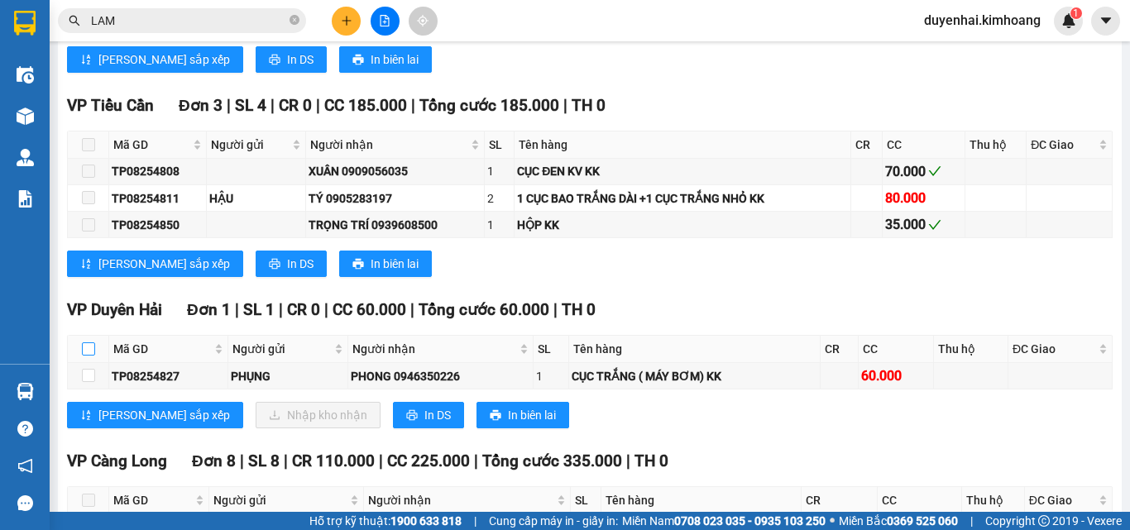
click at [88, 356] on input "checkbox" at bounding box center [88, 349] width 13 height 13
checkbox input "true"
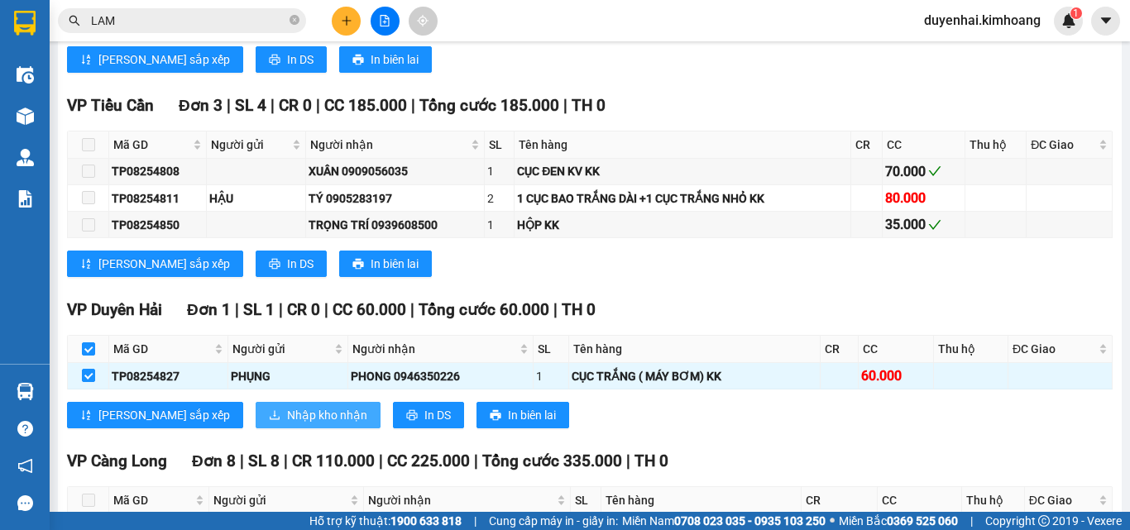
click at [287, 424] on span "Nhập kho nhận" at bounding box center [327, 415] width 80 height 18
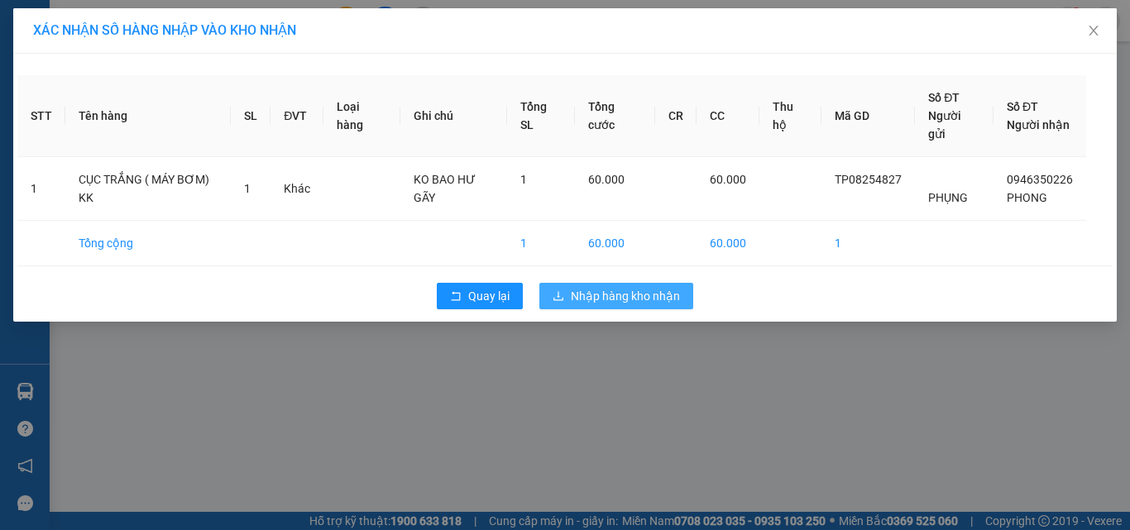
click at [635, 287] on span "Nhập hàng kho nhận" at bounding box center [625, 296] width 109 height 18
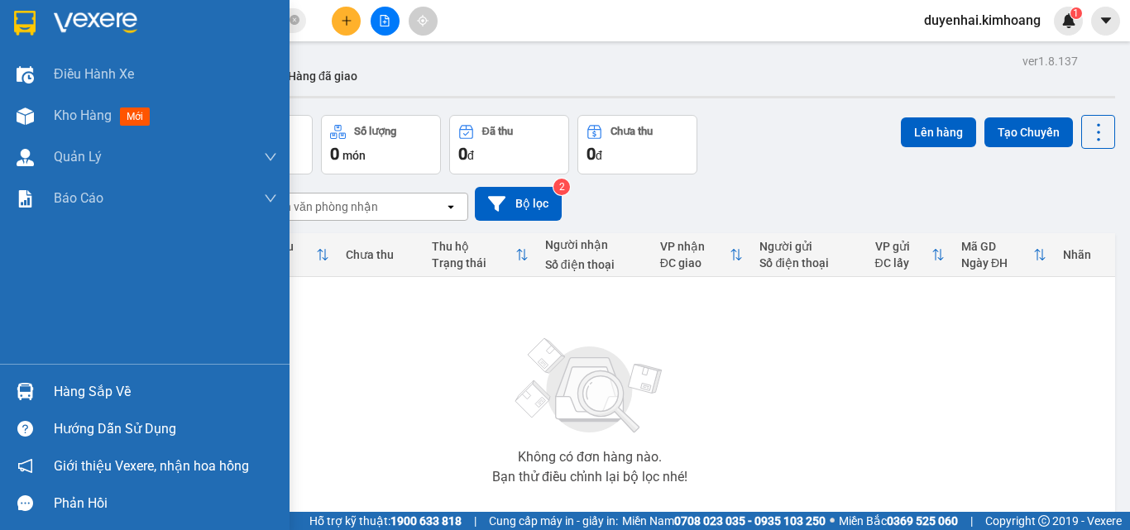
click at [89, 395] on div "Hàng sắp về" at bounding box center [165, 392] width 223 height 25
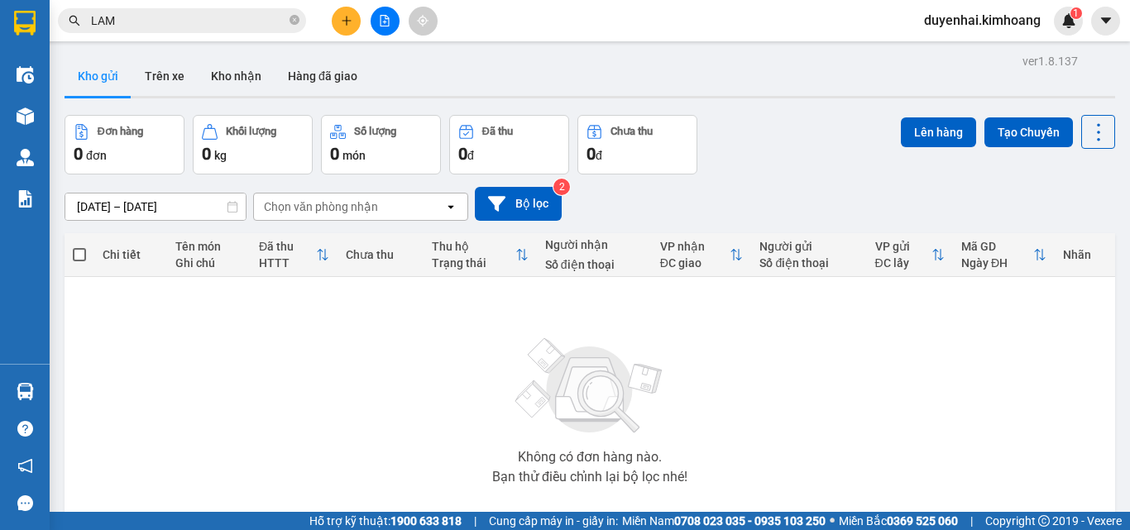
click at [960, 346] on section "Kết quả tìm kiếm ( 3440 ) Bộ lọc Mã ĐH Trạng thái Món hàng Thu hộ Tổng cước Chư…" at bounding box center [565, 265] width 1130 height 530
click at [296, 23] on icon "close-circle" at bounding box center [295, 20] width 10 height 10
click at [255, 78] on button "Kho nhận" at bounding box center [236, 76] width 77 height 40
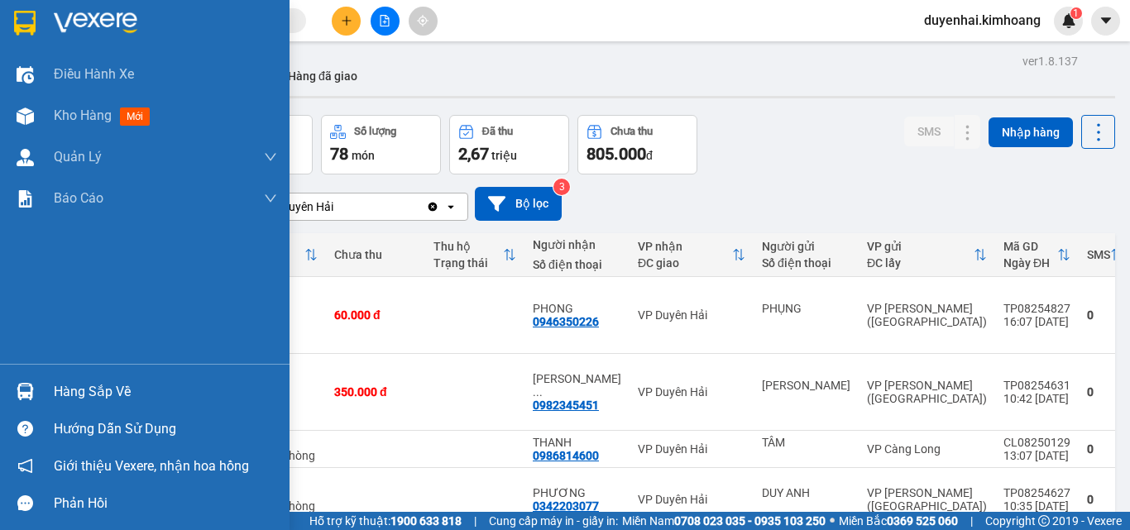
click at [108, 384] on div "Hàng sắp về" at bounding box center [165, 392] width 223 height 25
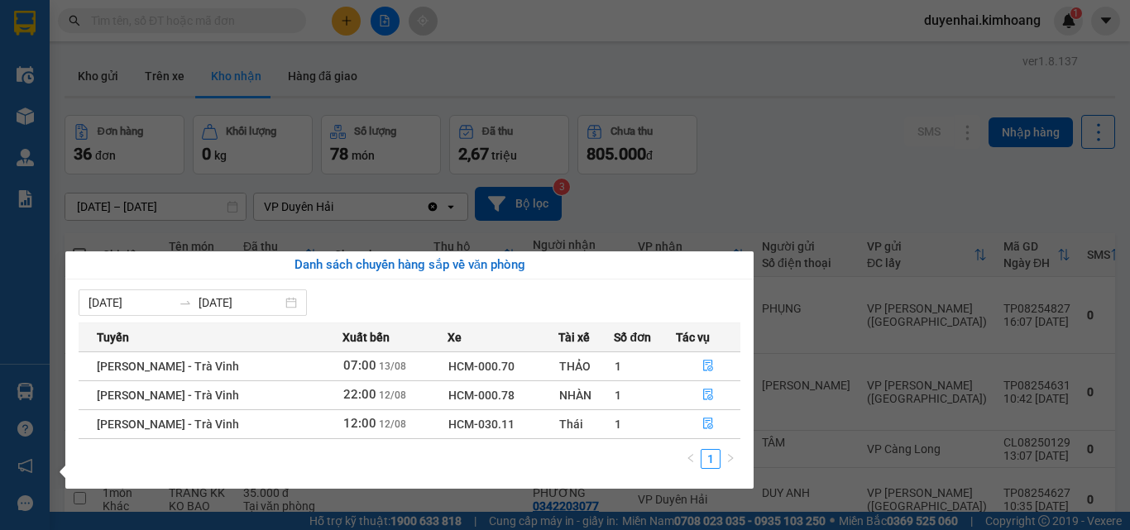
click at [773, 167] on section "Kết quả tìm kiếm ( 3440 ) Bộ lọc Mã ĐH Trạng thái Món hàng Thu hộ Tổng cước Chư…" at bounding box center [565, 265] width 1130 height 530
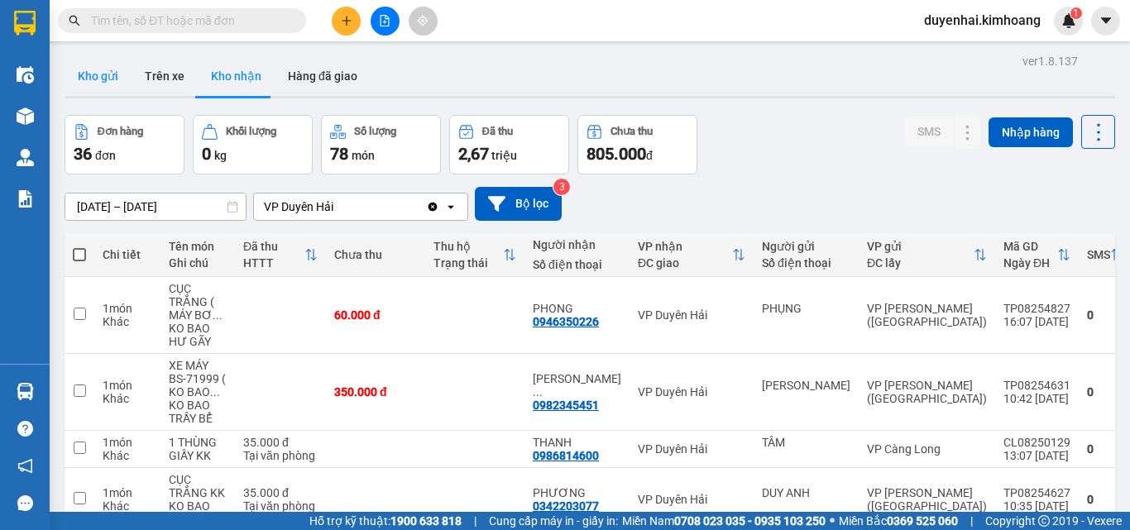
click at [99, 86] on button "Kho gửi" at bounding box center [98, 76] width 67 height 40
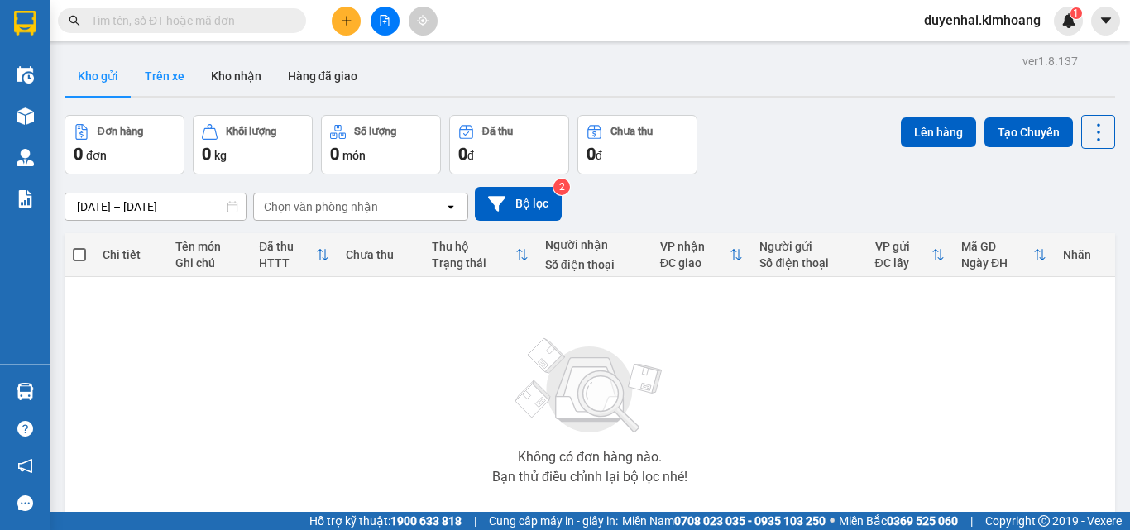
click at [151, 93] on button "Trên xe" at bounding box center [165, 76] width 66 height 40
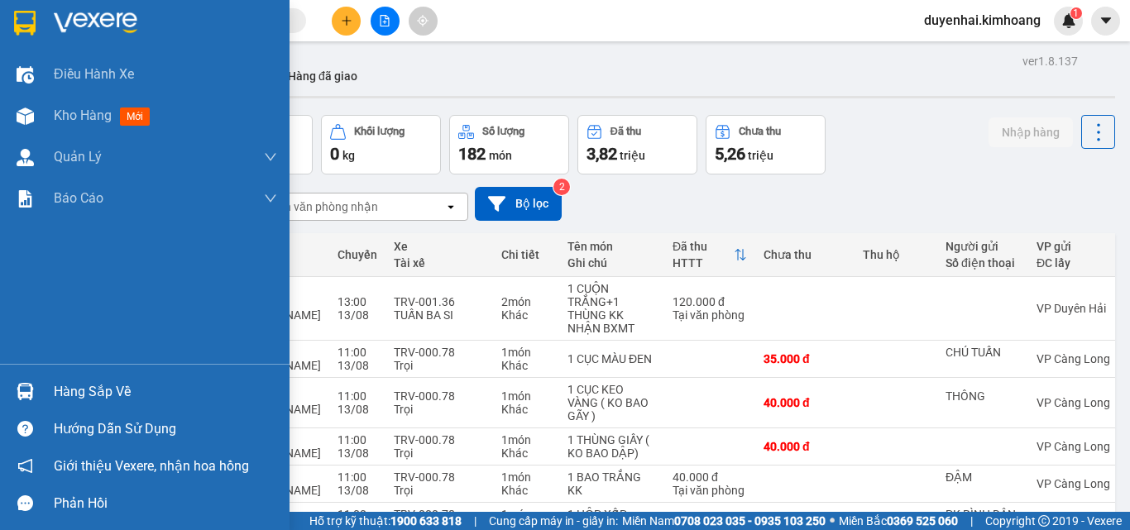
drag, startPoint x: 61, startPoint y: 402, endPoint x: 65, endPoint y: 394, distance: 9.3
click at [61, 400] on div "Hàng sắp về" at bounding box center [165, 392] width 223 height 25
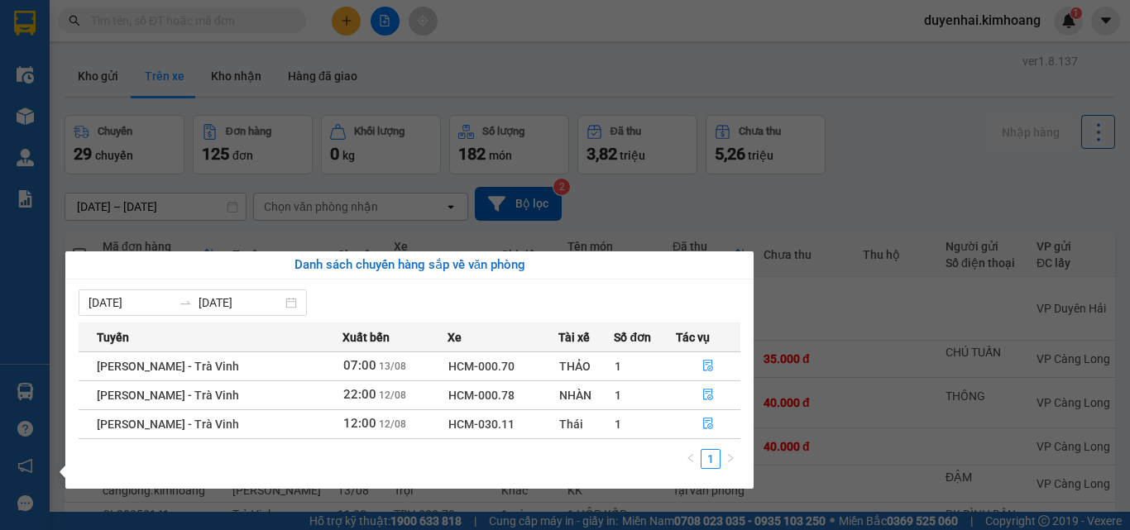
click at [669, 194] on section "Kết quả tìm kiếm ( 3440 ) Bộ lọc Mã ĐH Trạng thái Món hàng Thu hộ Tổng cước Chư…" at bounding box center [565, 265] width 1130 height 530
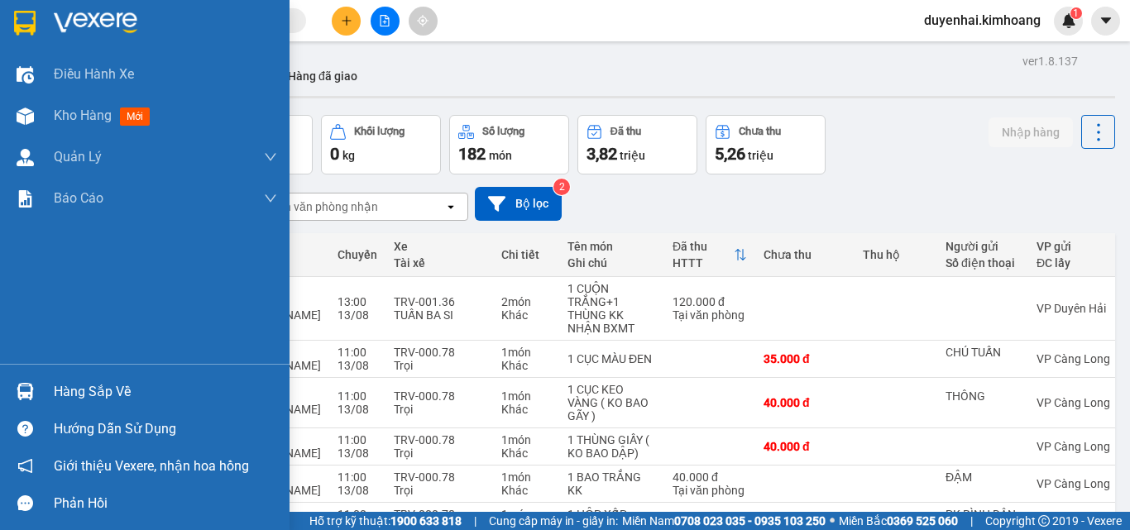
click at [71, 392] on div "Hàng sắp về" at bounding box center [165, 392] width 223 height 25
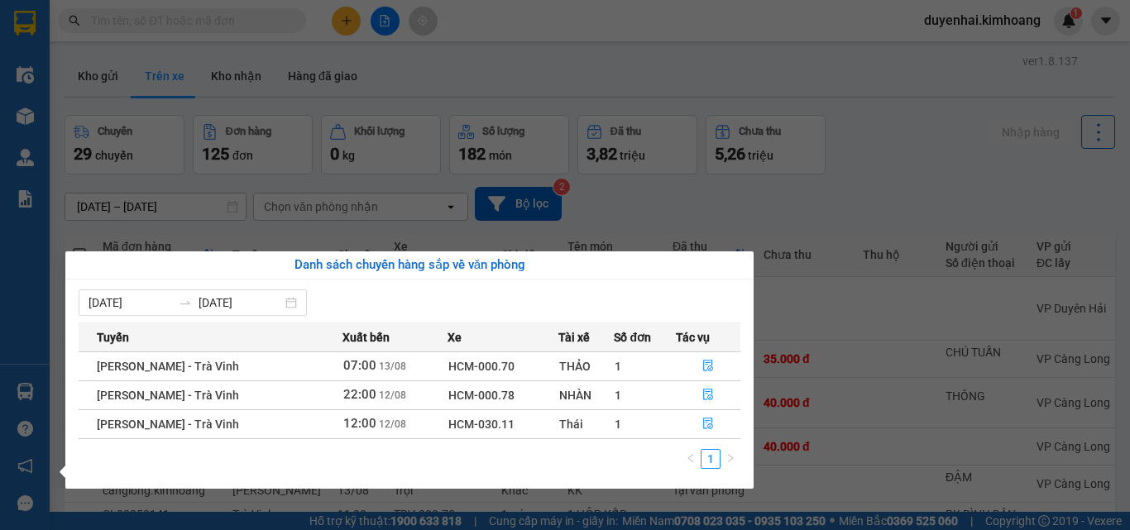
click at [792, 206] on section "Kết quả tìm kiếm ( 3440 ) Bộ lọc Mã ĐH Trạng thái Món hàng Thu hộ Tổng cước Chư…" at bounding box center [565, 265] width 1130 height 530
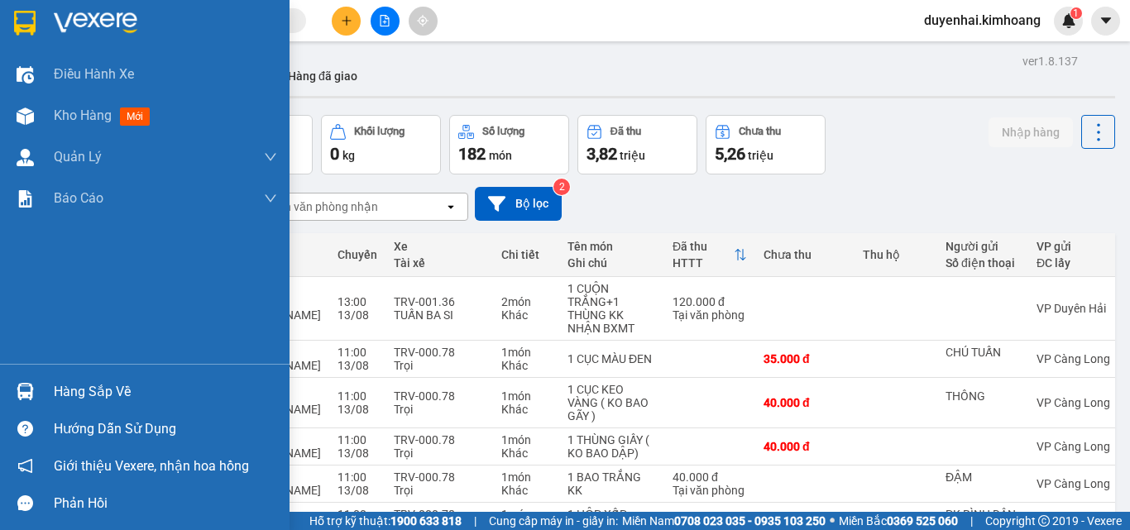
click at [81, 382] on div "Hàng sắp về" at bounding box center [165, 392] width 223 height 25
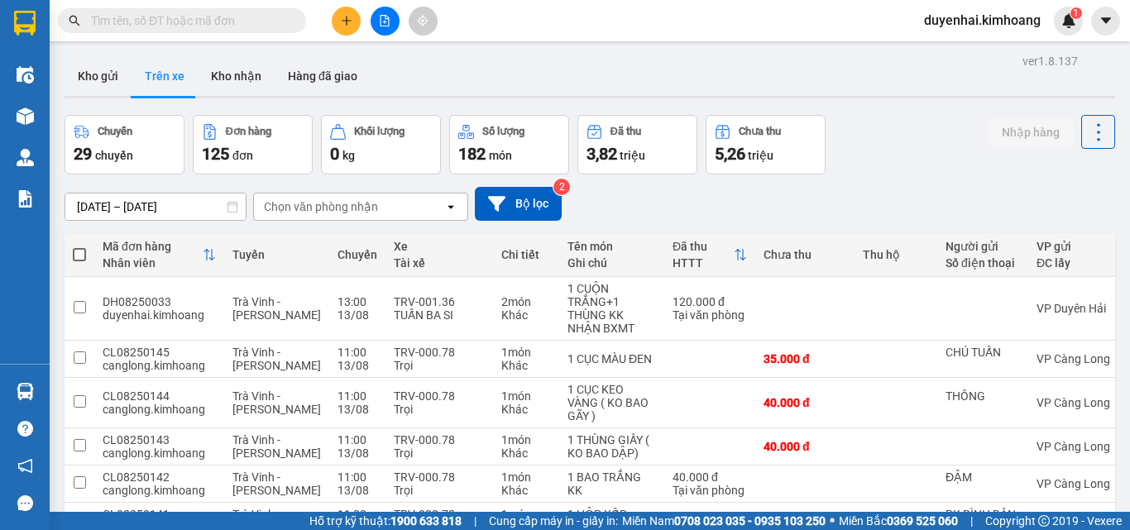
click at [888, 194] on section "Kết quả tìm kiếm ( 3440 ) Bộ lọc Mã ĐH Trạng thái Món hàng Thu hộ Tổng cước Chư…" at bounding box center [565, 265] width 1130 height 530
